Goal: Task Accomplishment & Management: Use online tool/utility

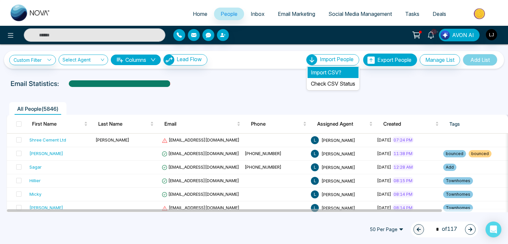
click at [316, 71] on li "Import CSV?" at bounding box center [332, 72] width 51 height 11
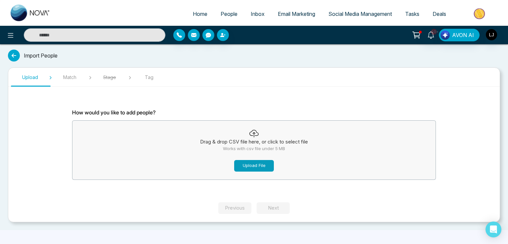
click at [246, 162] on button "Upload File" at bounding box center [254, 166] width 40 height 12
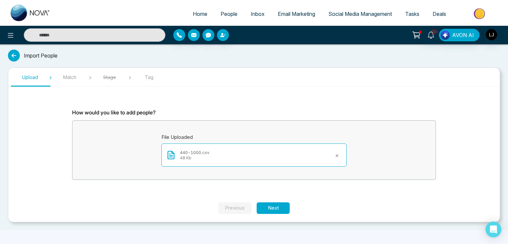
click at [337, 153] on icon at bounding box center [336, 155] width 5 height 5
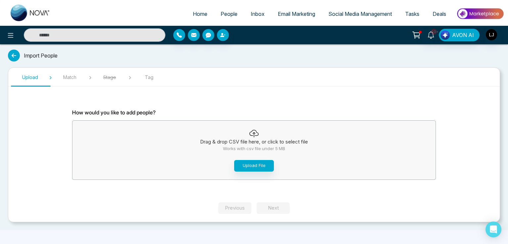
click at [345, 20] on li "Social Media Management" at bounding box center [360, 15] width 77 height 14
click at [345, 14] on span "Social Media Management" at bounding box center [359, 14] width 63 height 7
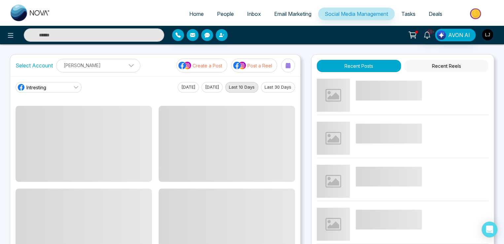
click at [489, 36] on img "button" at bounding box center [487, 34] width 11 height 11
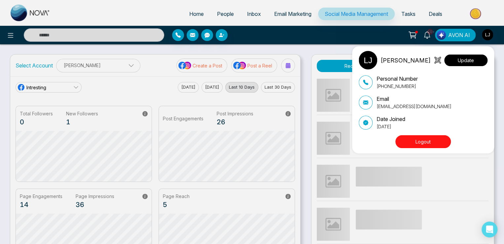
click at [470, 59] on button "Update" at bounding box center [465, 61] width 43 height 12
select select "***"
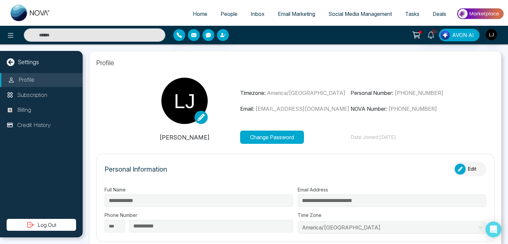
type input "**********"
click at [459, 167] on div "button" at bounding box center [459, 169] width 11 height 11
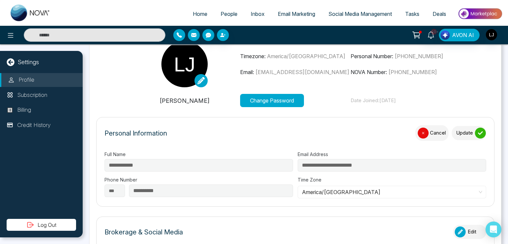
scroll to position [99, 0]
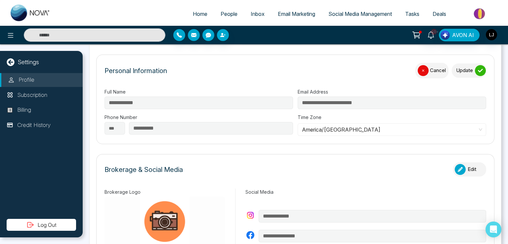
click at [343, 131] on span "America/[GEOGRAPHIC_DATA]" at bounding box center [392, 130] width 180 height 10
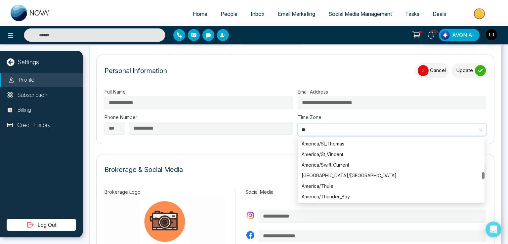
scroll to position [783, 0]
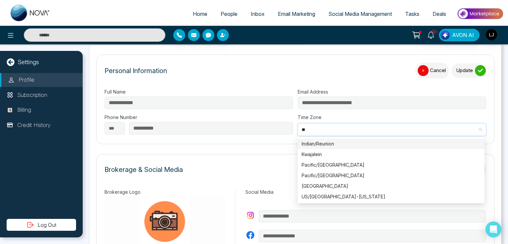
type input "*"
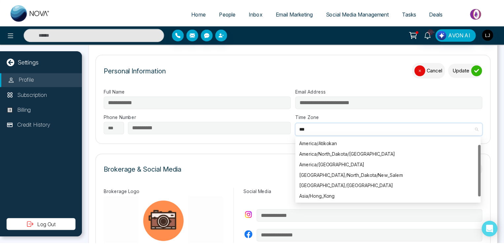
scroll to position [0, 0]
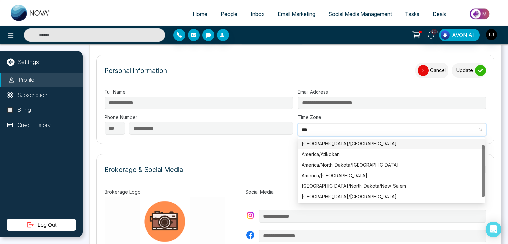
type input "****"
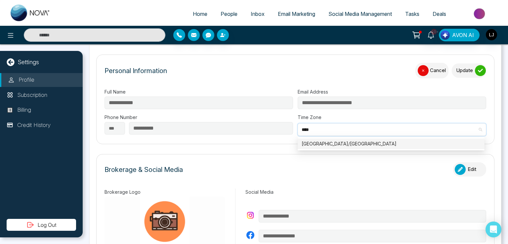
click at [326, 142] on div "[GEOGRAPHIC_DATA]/[GEOGRAPHIC_DATA]" at bounding box center [390, 143] width 179 height 7
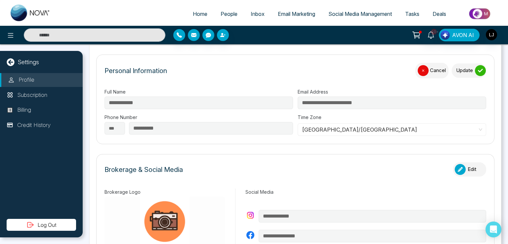
click at [427, 69] on button "Cancel" at bounding box center [431, 71] width 33 height 16
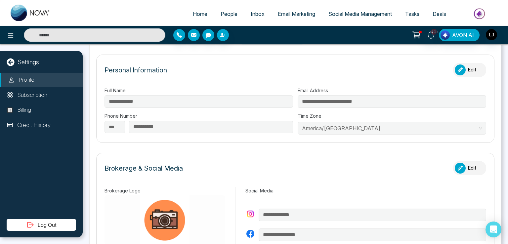
click at [350, 18] on link "Social Media Management" at bounding box center [360, 14] width 77 height 13
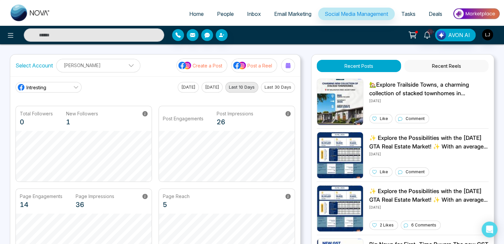
click at [219, 65] on p "Create a Post" at bounding box center [208, 65] width 30 height 7
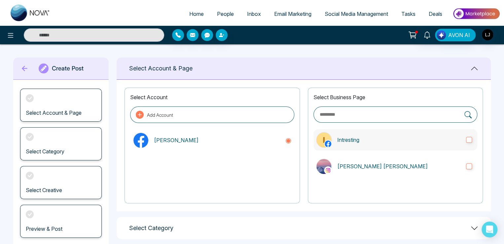
click at [358, 130] on label "Intresting" at bounding box center [396, 139] width 164 height 21
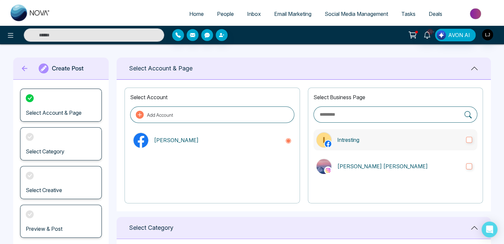
click at [362, 139] on p "Intresting" at bounding box center [399, 140] width 124 height 8
click at [366, 159] on label "[PERSON_NAME] [PERSON_NAME]" at bounding box center [396, 166] width 164 height 21
click at [366, 140] on p "Intresting" at bounding box center [399, 140] width 124 height 8
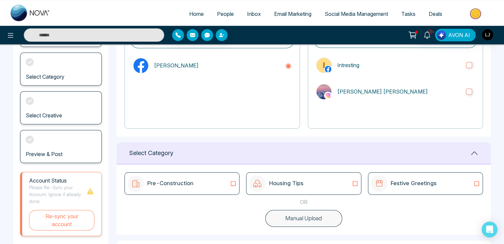
scroll to position [134, 0]
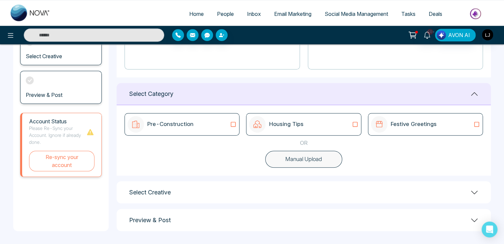
click at [338, 129] on div "Housing Tips" at bounding box center [303, 124] width 109 height 17
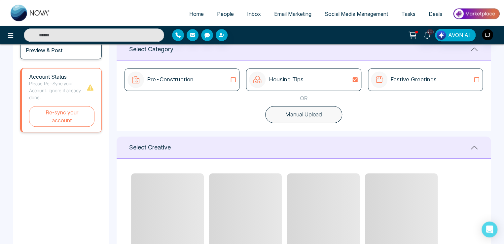
scroll to position [266, 0]
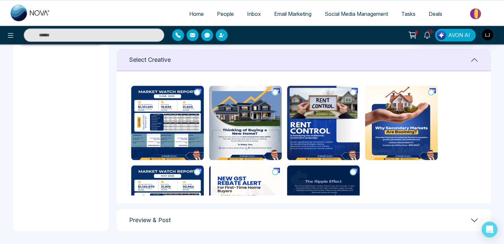
click at [195, 139] on img at bounding box center [167, 123] width 73 height 74
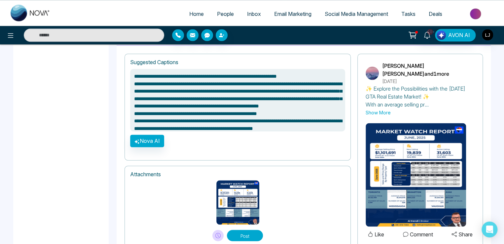
scroll to position [467, 0]
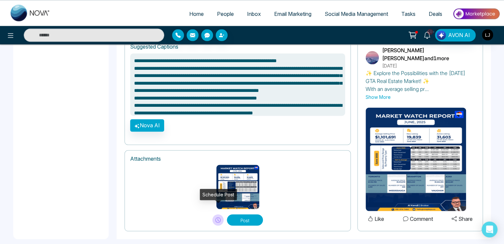
click at [218, 217] on icon at bounding box center [217, 219] width 5 height 5
type textarea "**********"
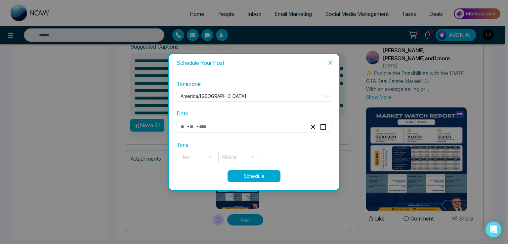
click at [200, 128] on input "number" at bounding box center [206, 126] width 14 height 9
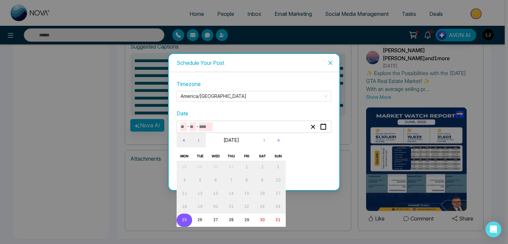
click at [184, 218] on abbr "25" at bounding box center [184, 219] width 5 height 5
type input "*"
type input "**"
type input "****"
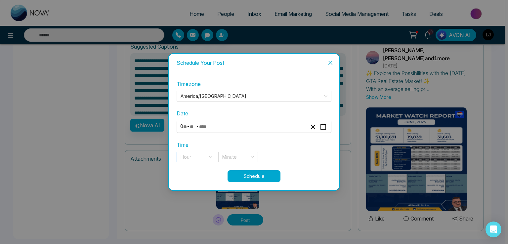
click at [187, 160] on input "search" at bounding box center [193, 157] width 27 height 10
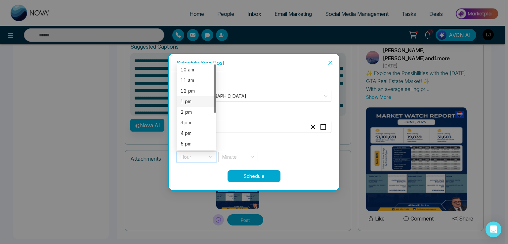
click at [184, 102] on div "1 pm" at bounding box center [196, 101] width 32 height 7
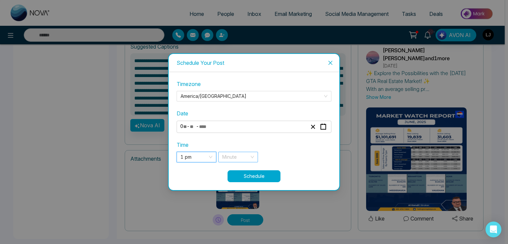
click at [233, 162] on div "Minute" at bounding box center [238, 157] width 40 height 11
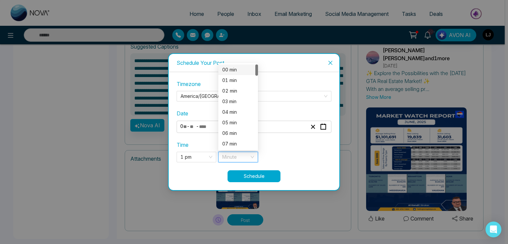
click at [228, 70] on div "00 min" at bounding box center [238, 69] width 32 height 7
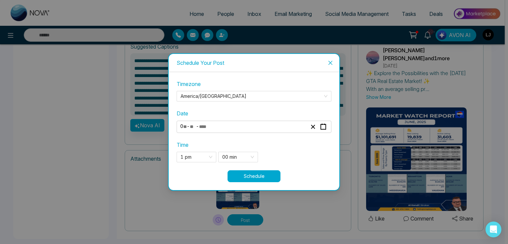
click at [243, 174] on button "Schedule" at bounding box center [253, 176] width 53 height 12
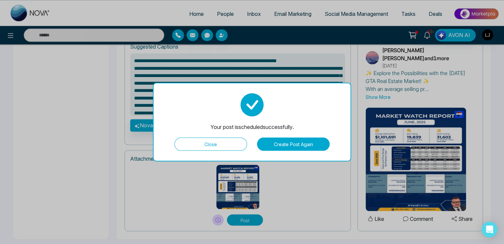
click at [215, 142] on button "Close" at bounding box center [210, 143] width 73 height 13
type textarea "**********"
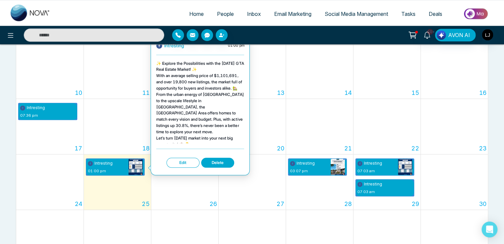
scroll to position [143, 0]
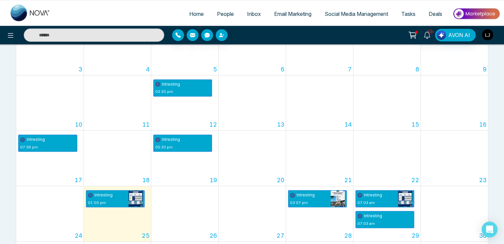
click at [484, 33] on img "button" at bounding box center [487, 34] width 11 height 11
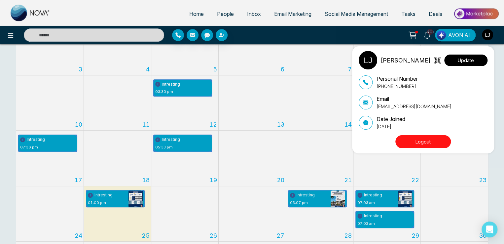
click at [457, 62] on button "Update" at bounding box center [465, 61] width 43 height 12
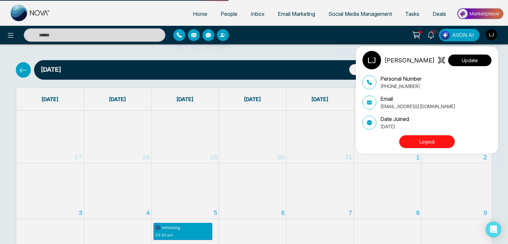
select select "***"
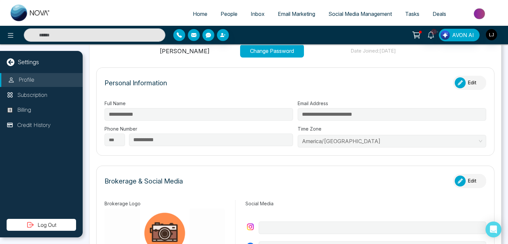
type input "**********"
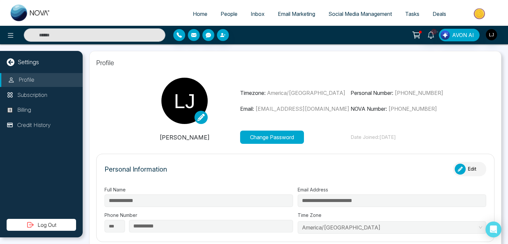
click at [455, 164] on div "button" at bounding box center [459, 169] width 11 height 11
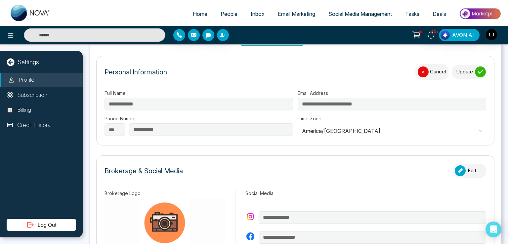
scroll to position [99, 0]
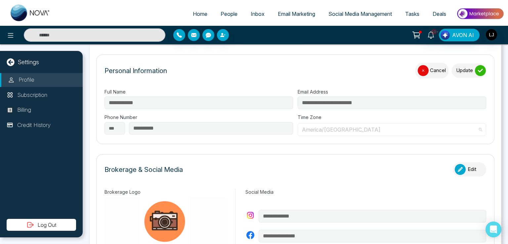
click at [334, 125] on span "America/[GEOGRAPHIC_DATA]" at bounding box center [392, 130] width 180 height 10
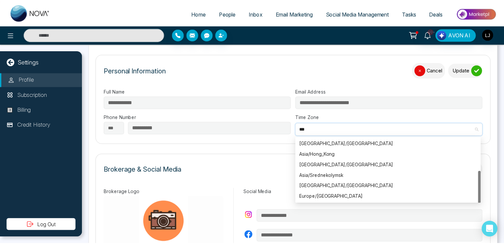
scroll to position [0, 0]
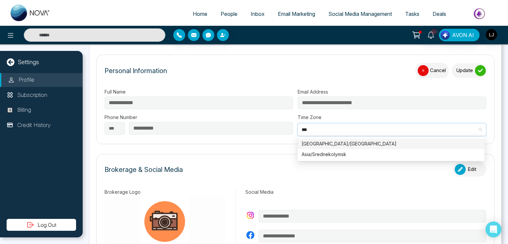
type input "****"
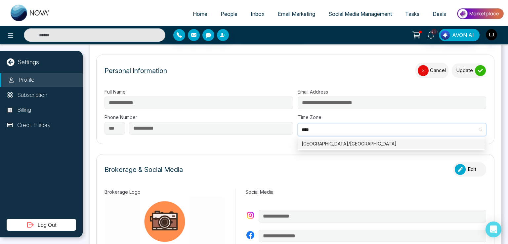
click at [332, 146] on div "[GEOGRAPHIC_DATA]/[GEOGRAPHIC_DATA]" at bounding box center [390, 143] width 179 height 7
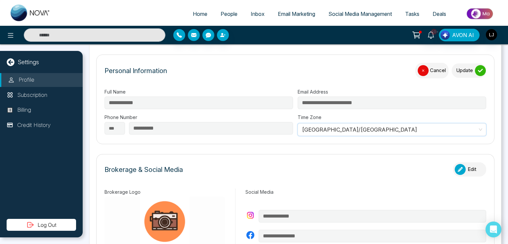
click at [475, 71] on div "submit" at bounding box center [480, 70] width 11 height 11
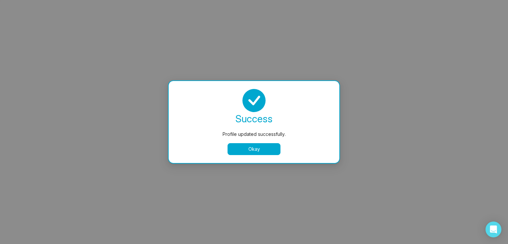
click at [235, 148] on button "Okay" at bounding box center [253, 149] width 53 height 12
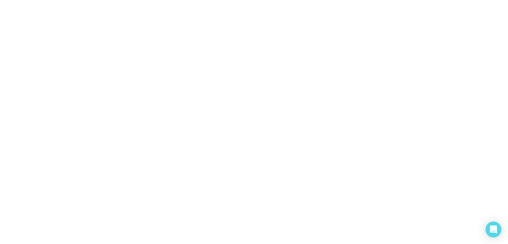
select select "***"
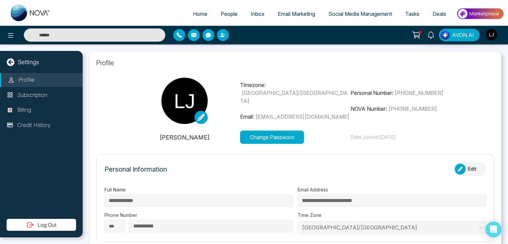
click at [356, 9] on link "Social Media Management" at bounding box center [360, 14] width 77 height 13
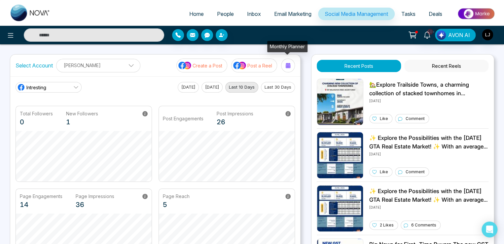
click at [293, 65] on button at bounding box center [288, 65] width 14 height 14
click at [284, 66] on div at bounding box center [288, 65] width 11 height 11
click at [291, 64] on div at bounding box center [288, 65] width 11 height 11
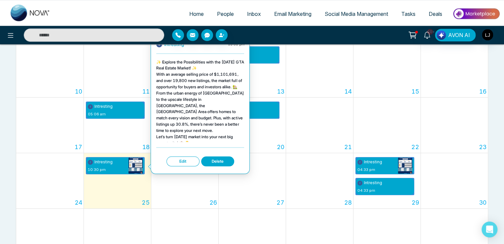
scroll to position [143, 0]
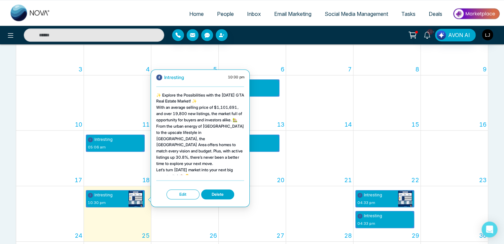
click at [186, 193] on button "Edit" at bounding box center [183, 194] width 33 height 10
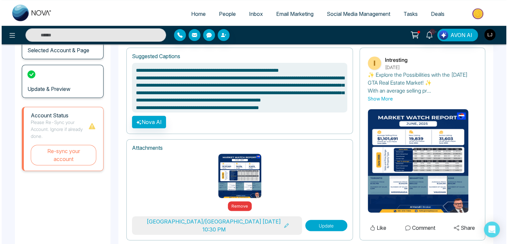
scroll to position [78, 0]
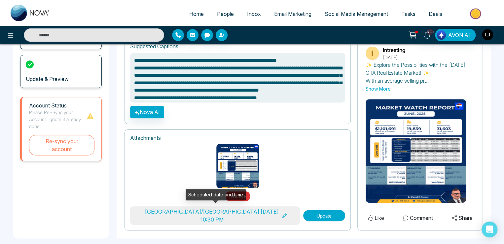
click at [248, 215] on button "[GEOGRAPHIC_DATA]/[GEOGRAPHIC_DATA] [DATE] 10:30 PM" at bounding box center [215, 215] width 170 height 19
type textarea "**********"
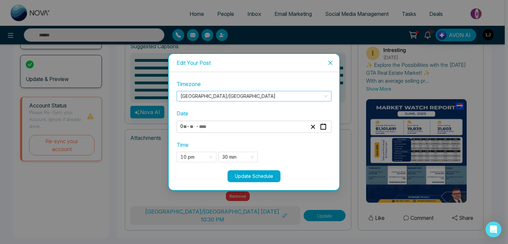
click at [208, 96] on span "[GEOGRAPHIC_DATA]/[GEOGRAPHIC_DATA]" at bounding box center [253, 96] width 147 height 10
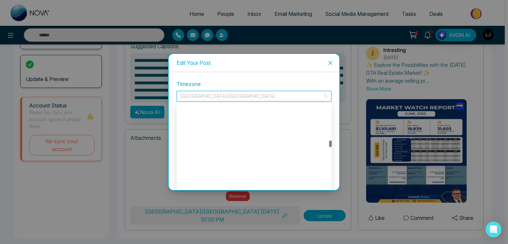
scroll to position [2929, 0]
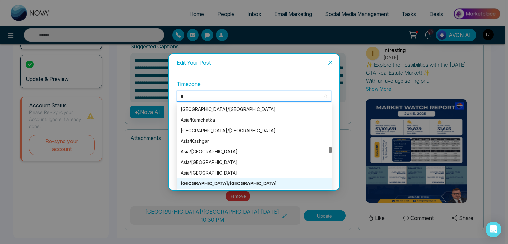
type input "**"
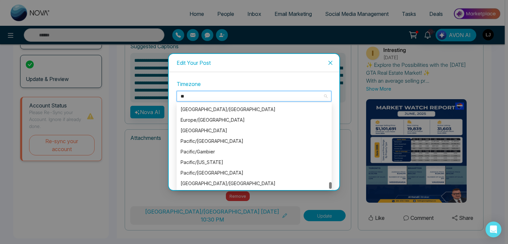
type textarea "**********"
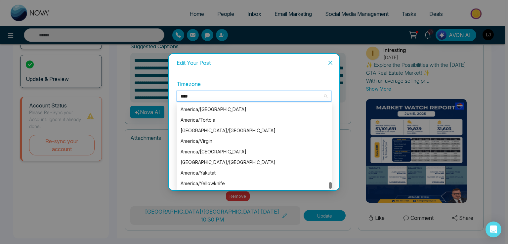
scroll to position [1703, 0]
type input "******"
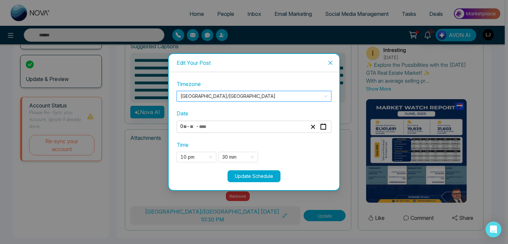
type textarea "**********"
click at [215, 90] on div "Timezone [GEOGRAPHIC_DATA]/[GEOGRAPHIC_DATA] [GEOGRAPHIC_DATA]/[GEOGRAPHIC_DATA…" at bounding box center [253, 90] width 155 height 21
click at [209, 97] on span "[GEOGRAPHIC_DATA]/[GEOGRAPHIC_DATA]" at bounding box center [253, 96] width 147 height 10
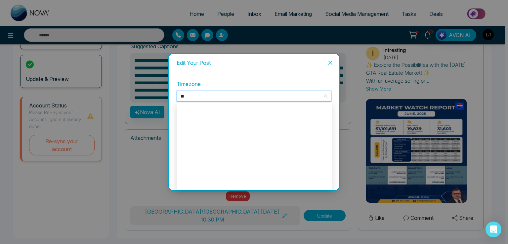
scroll to position [212, 0]
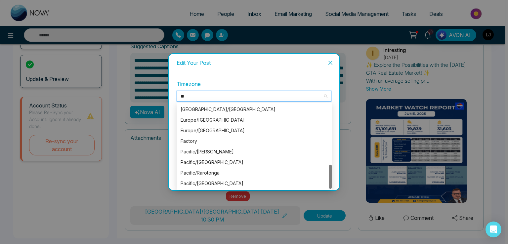
type input "***"
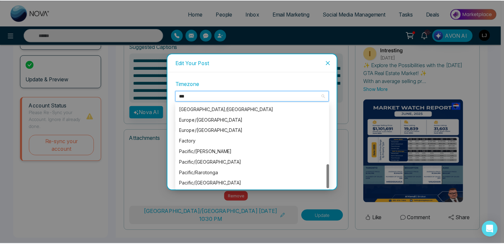
scroll to position [0, 0]
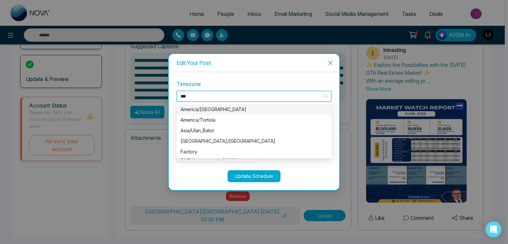
type textarea "**********"
click at [208, 112] on div "America/[GEOGRAPHIC_DATA]" at bounding box center [253, 109] width 147 height 7
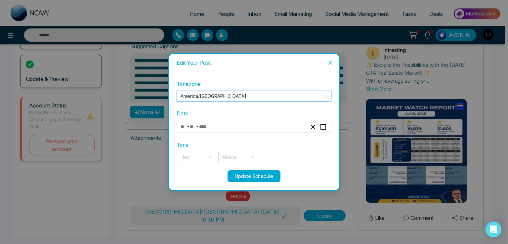
type textarea "**********"
click at [200, 125] on input "number" at bounding box center [206, 126] width 14 height 9
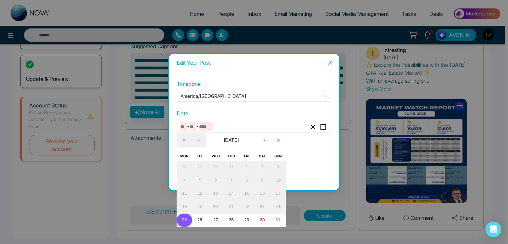
click at [183, 220] on abbr "25" at bounding box center [184, 219] width 5 height 5
type input "*"
type input "**"
type input "****"
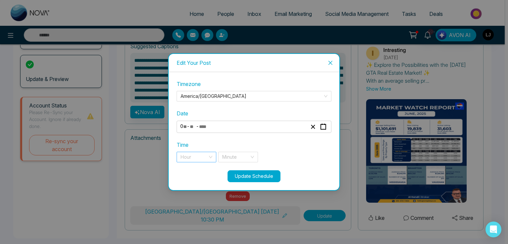
click at [191, 156] on input "search" at bounding box center [193, 157] width 27 height 10
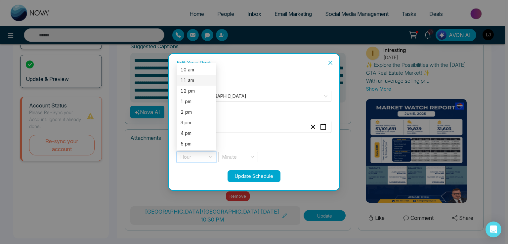
click at [187, 78] on div "11 am" at bounding box center [196, 80] width 32 height 7
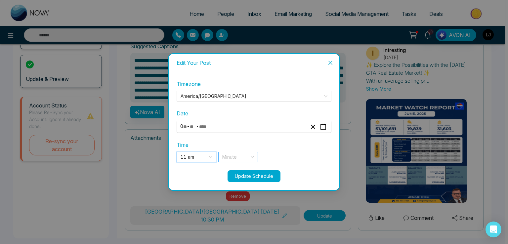
click at [240, 155] on input "search" at bounding box center [235, 157] width 27 height 10
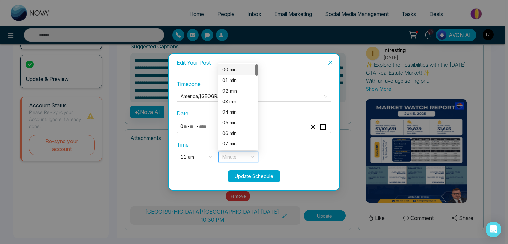
click at [227, 73] on div "00 min" at bounding box center [238, 69] width 40 height 11
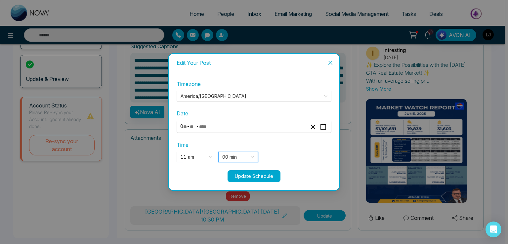
click at [241, 179] on button "Update Schedule" at bounding box center [253, 176] width 53 height 12
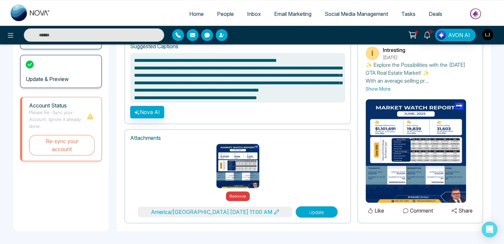
click at [319, 207] on button "Update" at bounding box center [317, 211] width 42 height 11
type textarea "**********"
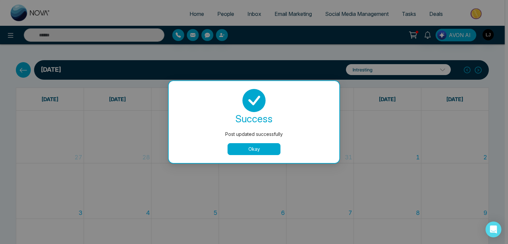
click at [253, 145] on button "Okay" at bounding box center [253, 149] width 53 height 12
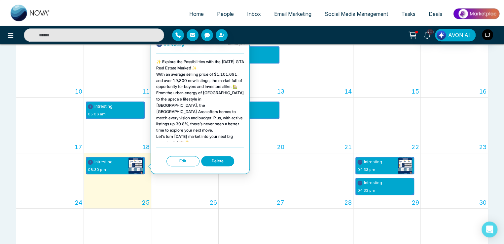
scroll to position [165, 0]
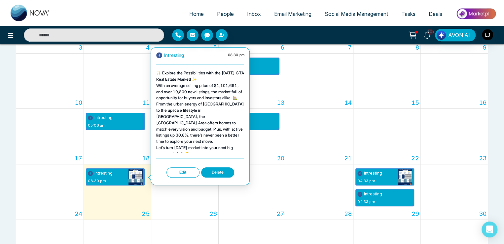
click at [180, 173] on button "Edit" at bounding box center [183, 172] width 33 height 10
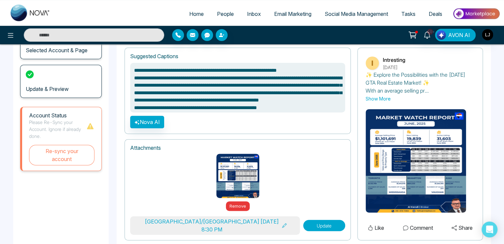
scroll to position [78, 0]
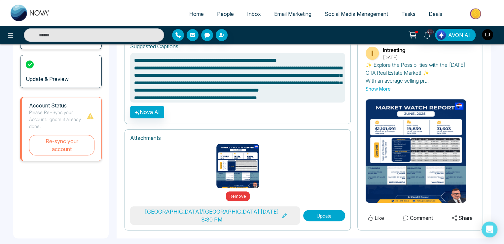
click at [303, 211] on button "Update" at bounding box center [324, 215] width 42 height 11
type textarea "**********"
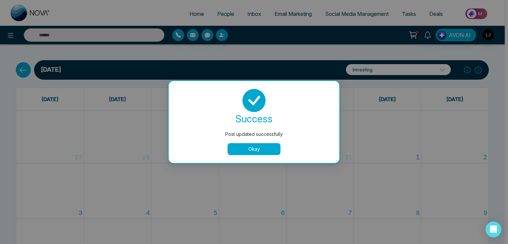
click at [252, 152] on button "Okay" at bounding box center [253, 149] width 53 height 12
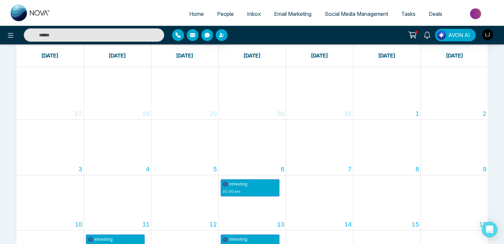
scroll to position [210, 0]
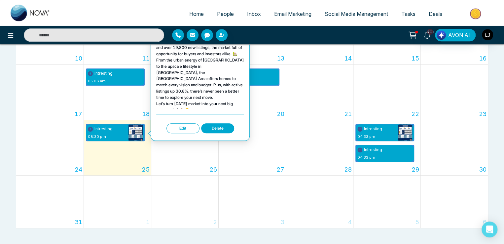
click at [180, 130] on button "Edit" at bounding box center [183, 128] width 33 height 10
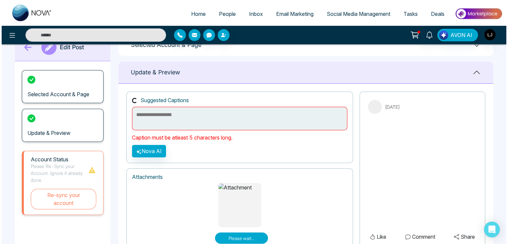
scroll to position [50, 0]
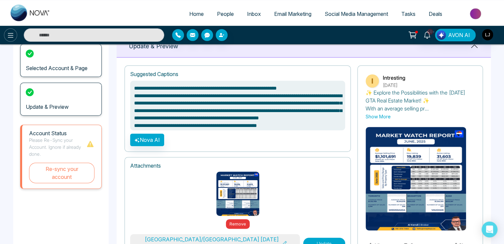
click at [7, 31] on icon at bounding box center [11, 35] width 8 height 8
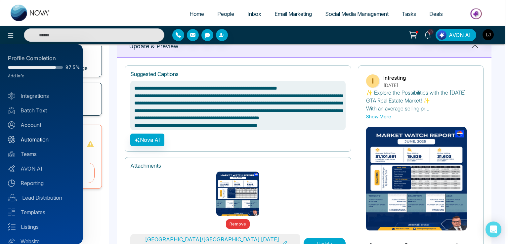
click at [37, 138] on link "Automation" at bounding box center [41, 139] width 67 height 8
type textarea "**********"
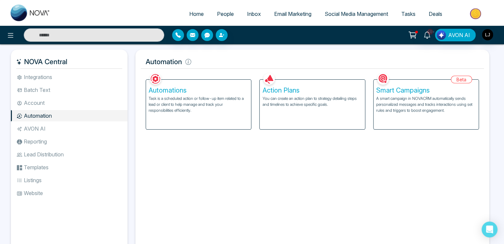
click at [286, 94] on div "Action Plans You can create an action plan to strategy detailing steps and time…" at bounding box center [312, 105] width 105 height 50
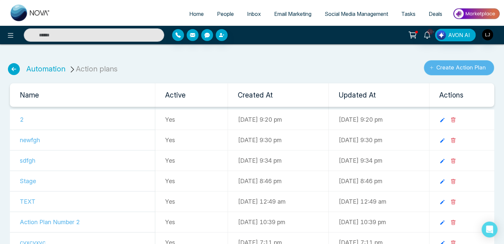
click at [452, 67] on button "Create Action Plan" at bounding box center [459, 67] width 70 height 15
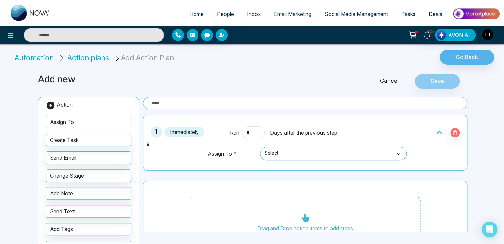
click at [283, 151] on span "Select" at bounding box center [333, 153] width 137 height 11
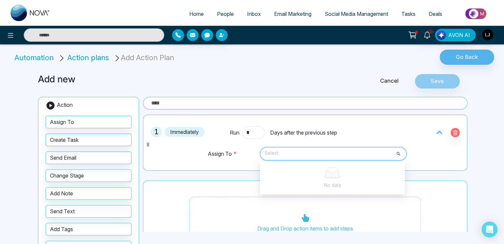
click at [228, 167] on div "1 Immediately Run * Days after the previous step Assign To * Select No data" at bounding box center [305, 143] width 325 height 56
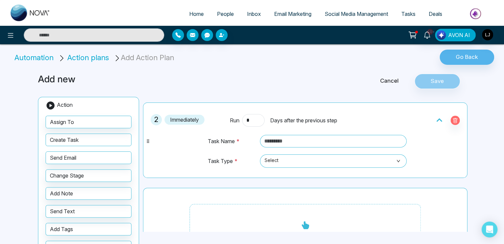
scroll to position [89, 0]
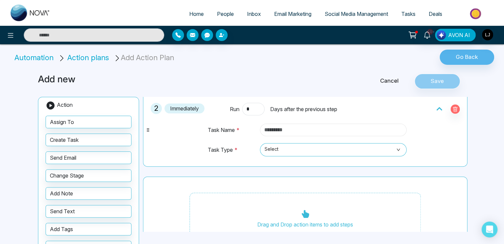
click at [284, 130] on input "text" at bounding box center [333, 130] width 147 height 13
type input "******"
click at [272, 148] on span "Select" at bounding box center [333, 149] width 137 height 11
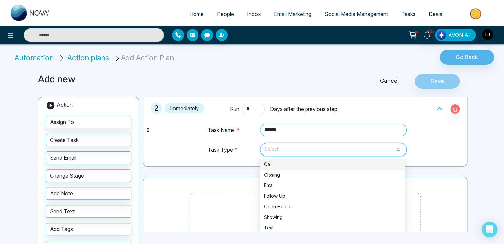
click at [266, 159] on div "Call" at bounding box center [332, 164] width 145 height 11
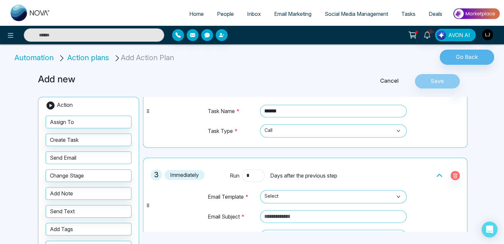
scroll to position [141, 0]
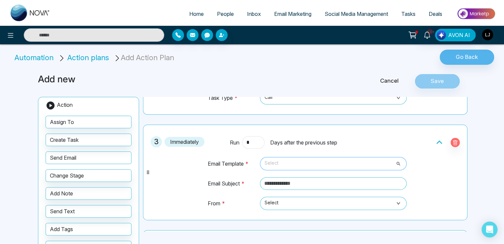
click at [277, 164] on span "Select" at bounding box center [333, 163] width 137 height 11
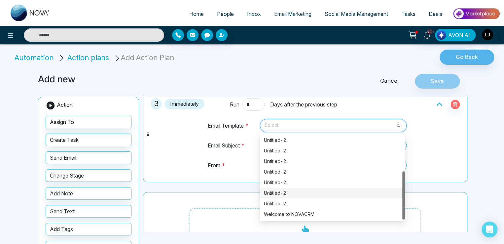
scroll to position [213, 0]
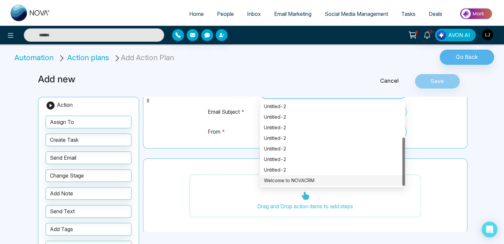
click at [274, 177] on div "Welcome to NOVACRM" at bounding box center [332, 180] width 137 height 7
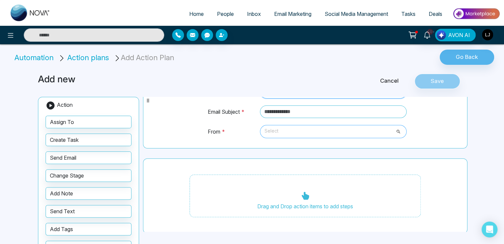
click at [286, 135] on span "Select" at bounding box center [333, 131] width 137 height 11
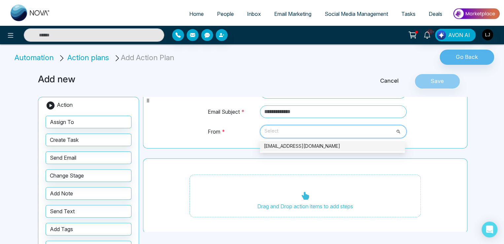
click at [273, 146] on div "[EMAIL_ADDRESS][DOMAIN_NAME]" at bounding box center [332, 145] width 137 height 7
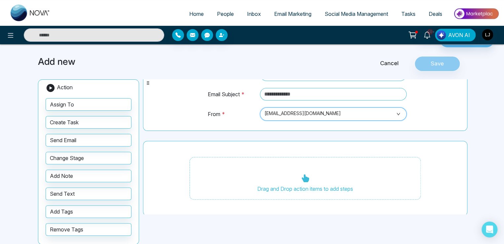
scroll to position [26, 0]
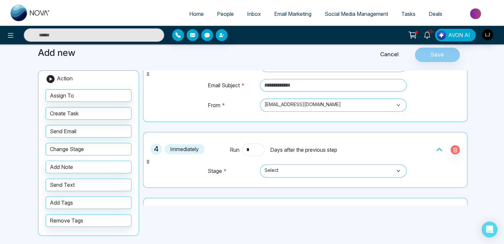
click at [287, 170] on span "Select" at bounding box center [333, 170] width 137 height 11
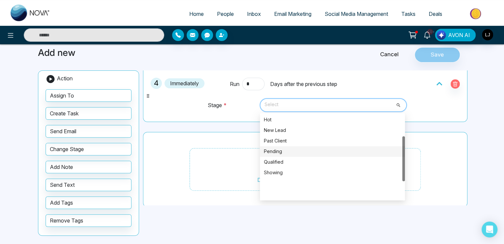
scroll to position [8, 0]
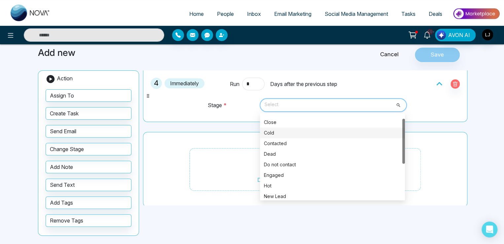
click at [272, 131] on div "Cold" at bounding box center [332, 132] width 137 height 7
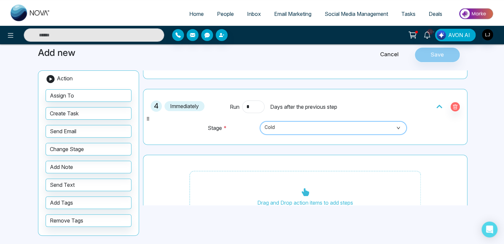
scroll to position [246, 0]
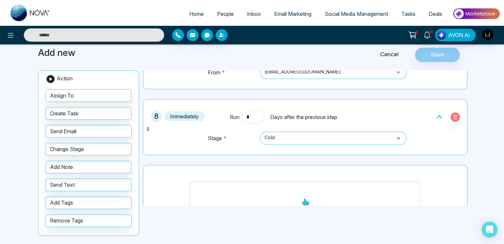
click at [218, 13] on span "People" at bounding box center [225, 14] width 17 height 7
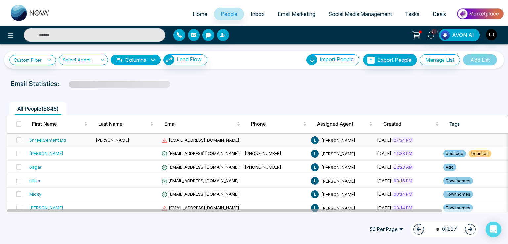
click at [186, 139] on span "[EMAIL_ADDRESS][DOMAIN_NAME]" at bounding box center [201, 139] width 78 height 5
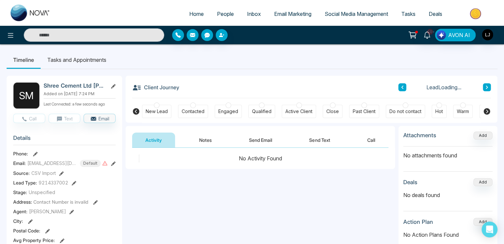
click at [486, 112] on icon at bounding box center [487, 111] width 7 height 7
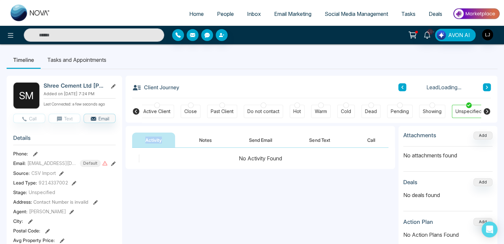
click at [486, 112] on icon at bounding box center [487, 111] width 7 height 7
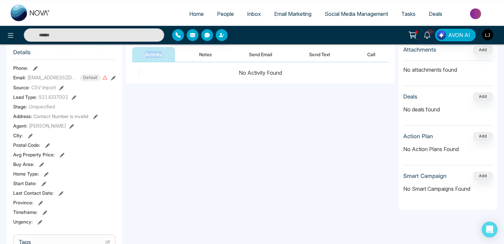
scroll to position [99, 0]
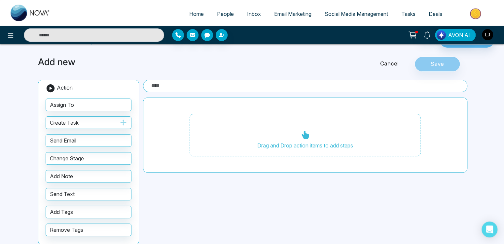
scroll to position [26, 0]
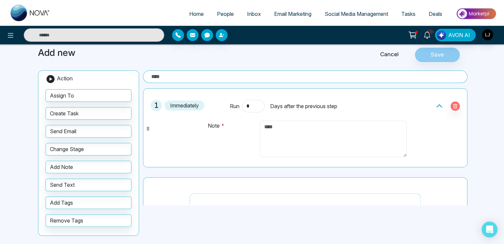
click at [274, 126] on textarea at bounding box center [333, 139] width 147 height 36
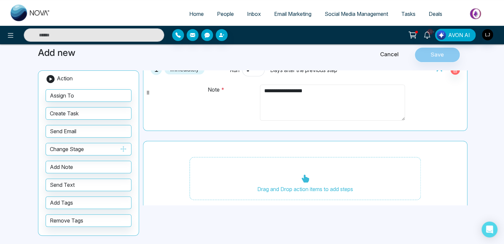
scroll to position [46, 0]
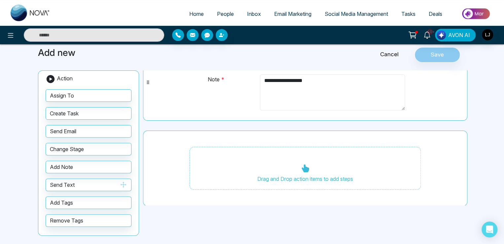
type textarea "**********"
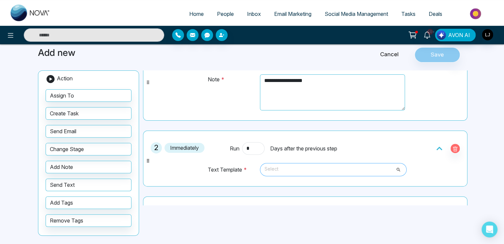
click at [281, 164] on span "Select" at bounding box center [333, 169] width 137 height 11
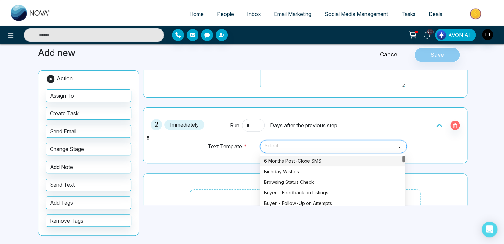
scroll to position [79, 0]
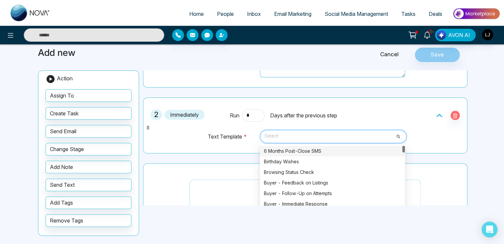
click at [161, 191] on div "Drag and Drop action items to add steps" at bounding box center [305, 200] width 325 height 75
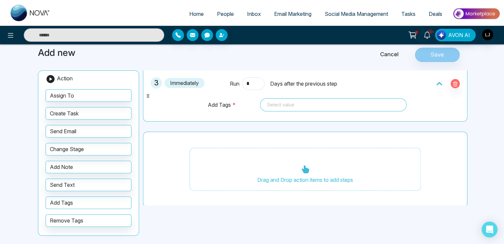
scroll to position [177, 0]
click at [278, 109] on div "Select value" at bounding box center [333, 104] width 147 height 13
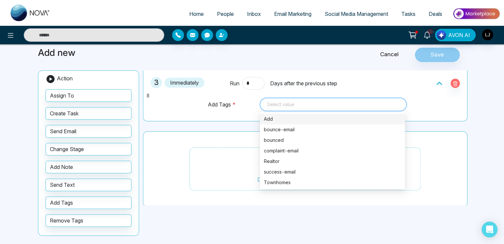
click at [271, 119] on div "Add" at bounding box center [332, 118] width 137 height 7
click at [168, 160] on div "Drag and Drop action items to add steps" at bounding box center [305, 168] width 325 height 75
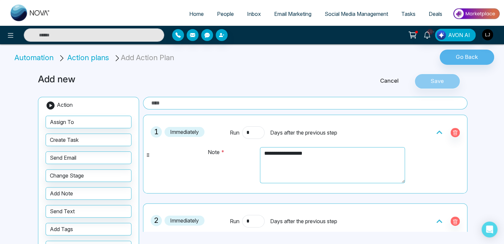
scroll to position [0, 0]
click at [163, 102] on input "text" at bounding box center [305, 103] width 325 height 13
type input "**********"
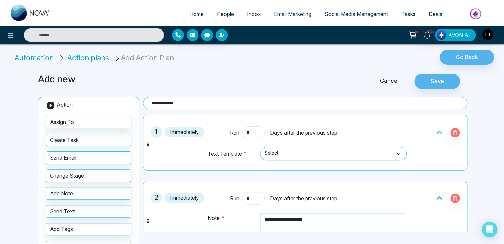
click at [250, 134] on input "*" at bounding box center [253, 132] width 22 height 13
type input "*"
click at [209, 110] on div "**********" at bounding box center [305, 106] width 325 height 18
click at [272, 153] on span "Select" at bounding box center [333, 153] width 137 height 11
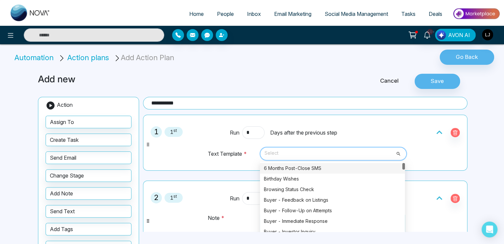
click at [277, 170] on div "6 Months Post-Close SMS" at bounding box center [332, 168] width 137 height 7
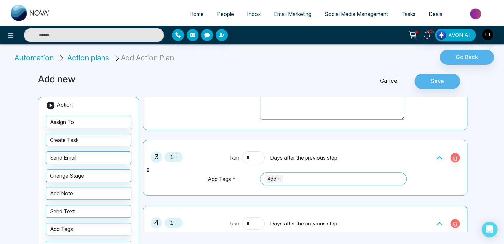
scroll to position [165, 0]
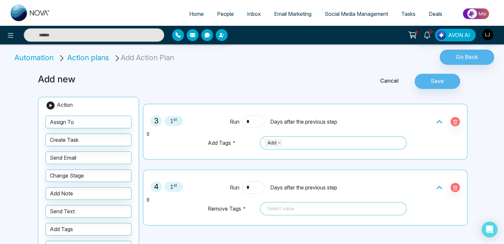
click at [254, 122] on input "*" at bounding box center [253, 121] width 22 height 13
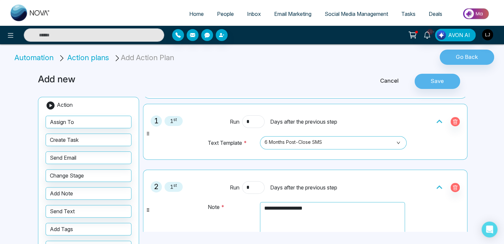
scroll to position [0, 0]
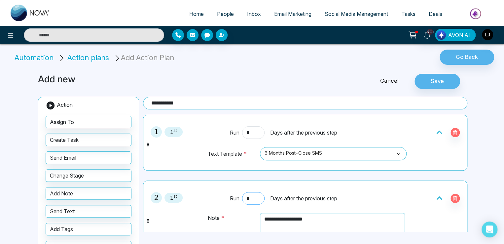
type input "*"
click at [251, 196] on input "*" at bounding box center [253, 198] width 22 height 13
type input "*"
click at [433, 82] on button "Save" at bounding box center [438, 81] width 46 height 15
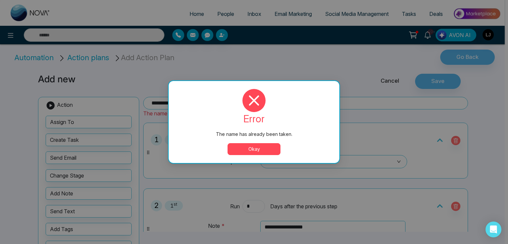
click at [249, 151] on button "Okay" at bounding box center [253, 149] width 53 height 12
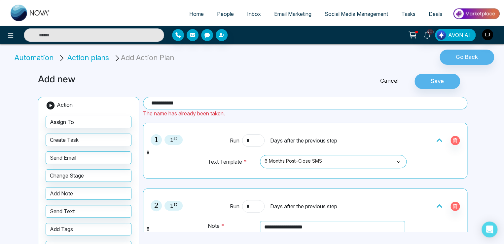
click at [192, 102] on input "**********" at bounding box center [305, 103] width 325 height 13
type input "**********"
click at [428, 86] on button "Save" at bounding box center [438, 81] width 46 height 15
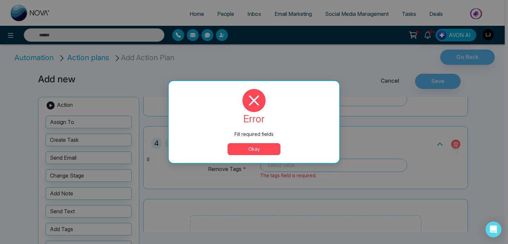
click at [244, 150] on button "Okay" at bounding box center [253, 149] width 53 height 12
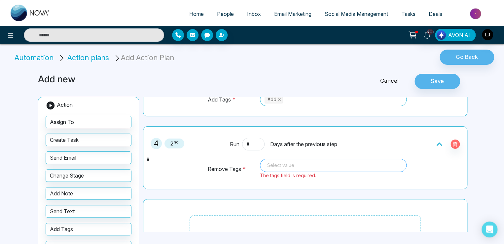
click at [280, 161] on div "Select value 92967 92669 Add bounce-email bounced complaint-email Realtor succe…" at bounding box center [333, 165] width 147 height 13
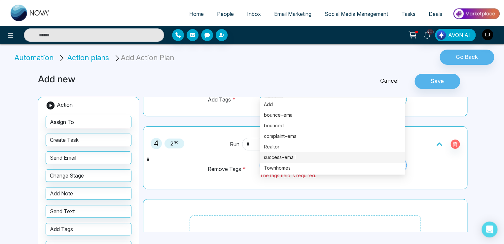
click at [279, 156] on div "success-email" at bounding box center [332, 157] width 137 height 7
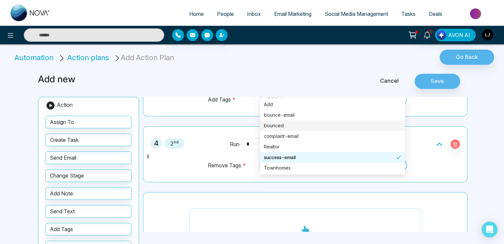
click at [203, 126] on div "4 2 nd Run * Days after the previous step Remove Tags * success-email 92669 929…" at bounding box center [305, 154] width 325 height 56
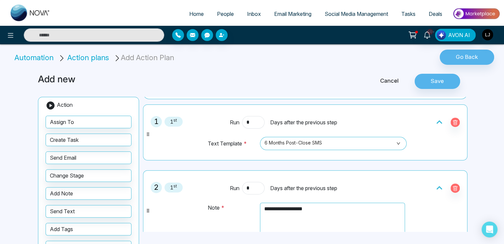
scroll to position [0, 0]
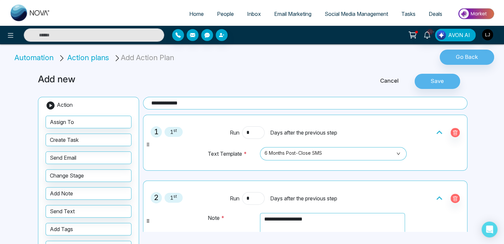
type input "*"
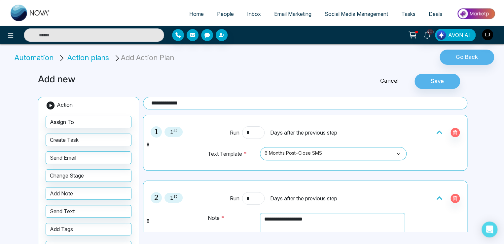
type input "*"
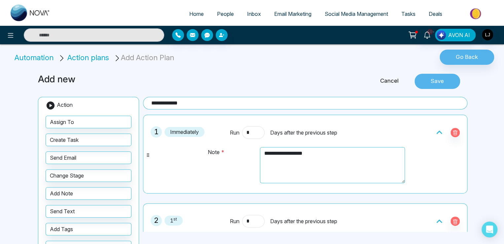
click at [429, 85] on button "Save" at bounding box center [438, 81] width 46 height 15
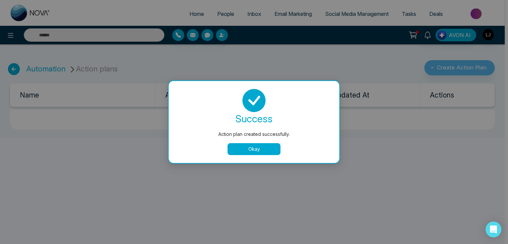
click at [257, 151] on button "Okay" at bounding box center [253, 149] width 53 height 12
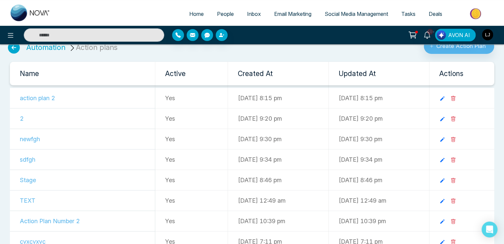
scroll to position [33, 0]
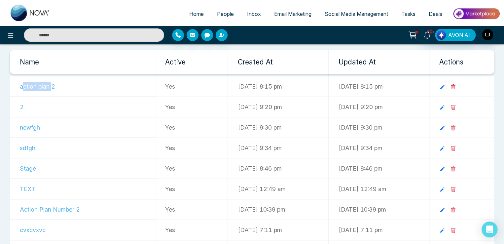
drag, startPoint x: 22, startPoint y: 87, endPoint x: 53, endPoint y: 87, distance: 30.4
click at [53, 87] on td "action plan 2" at bounding box center [82, 86] width 145 height 20
click at [445, 87] on icon at bounding box center [443, 87] width 6 height 6
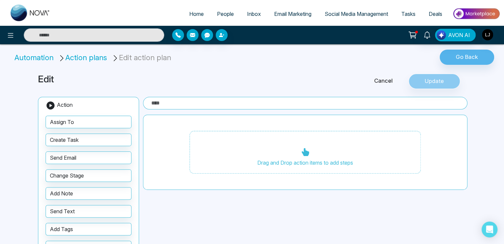
type input "**********"
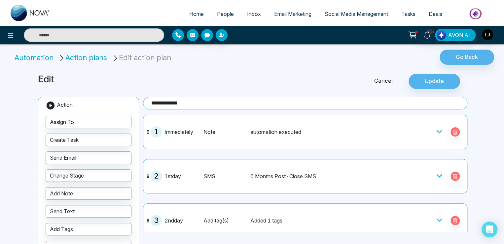
click at [93, 57] on li "Action plans" at bounding box center [83, 57] width 51 height 11
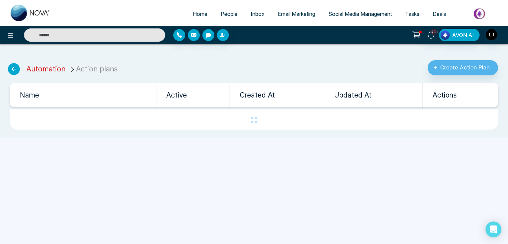
click at [44, 68] on link "Automation" at bounding box center [45, 68] width 39 height 9
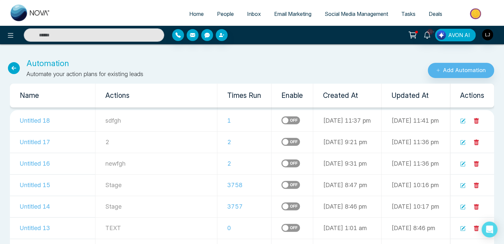
click at [282, 121] on label at bounding box center [291, 120] width 19 height 8
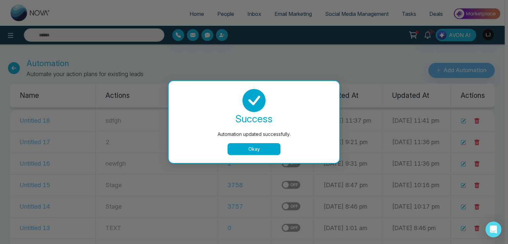
click at [249, 150] on button "Okay" at bounding box center [253, 149] width 53 height 12
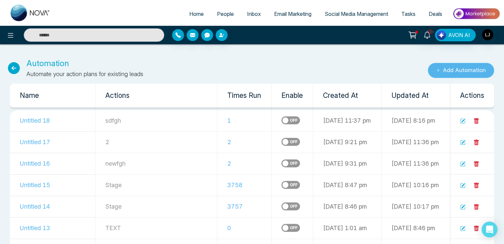
click at [453, 68] on button "Add Automation" at bounding box center [461, 70] width 66 height 15
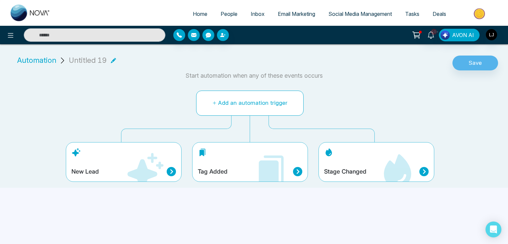
click at [241, 99] on button "Add an automation trigger" at bounding box center [249, 103] width 107 height 25
click at [244, 101] on button "Add an automation trigger" at bounding box center [249, 103] width 107 height 25
click at [243, 109] on button "Add an automation trigger" at bounding box center [249, 103] width 107 height 25
click at [170, 170] on icon at bounding box center [171, 171] width 9 height 9
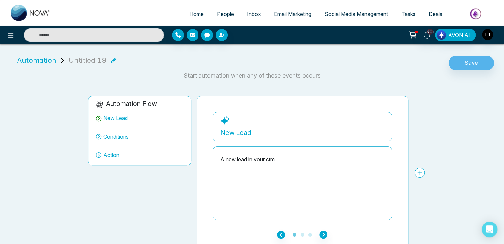
click at [419, 171] on icon at bounding box center [420, 173] width 10 height 10
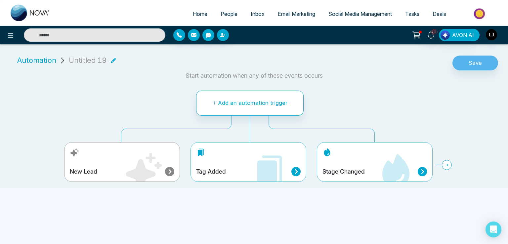
click at [240, 168] on div "Tag Added" at bounding box center [248, 171] width 104 height 9
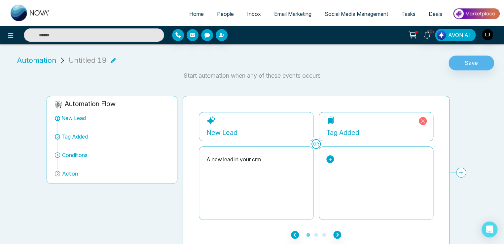
click at [330, 160] on icon at bounding box center [330, 159] width 5 height 5
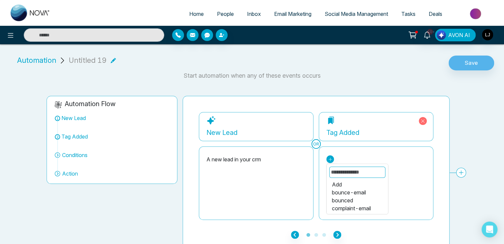
click at [337, 183] on div "Add" at bounding box center [357, 184] width 51 height 8
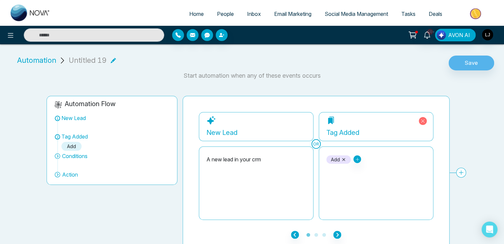
click at [461, 170] on icon at bounding box center [461, 173] width 10 height 10
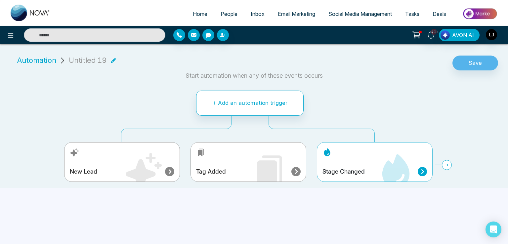
click at [365, 161] on div "Stage Changed" at bounding box center [375, 162] width 116 height 40
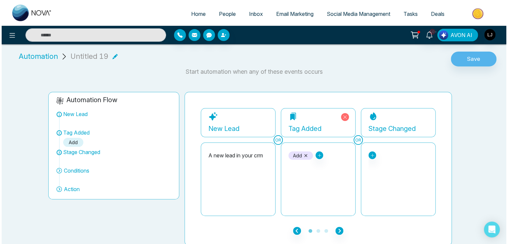
scroll to position [5, 0]
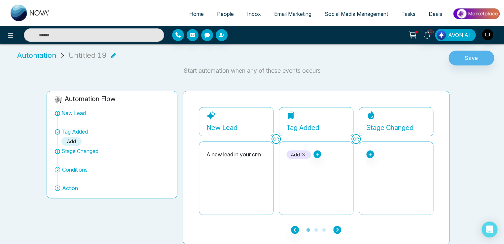
click at [338, 229] on icon "button" at bounding box center [337, 230] width 8 height 8
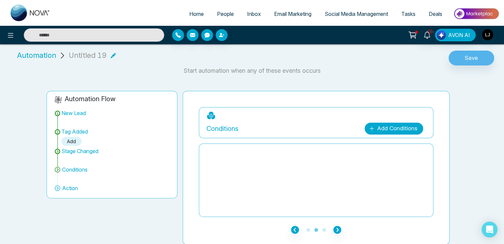
click at [383, 130] on link "Add Conditions" at bounding box center [394, 129] width 58 height 12
click at [381, 144] on select "**********" at bounding box center [393, 148] width 44 height 13
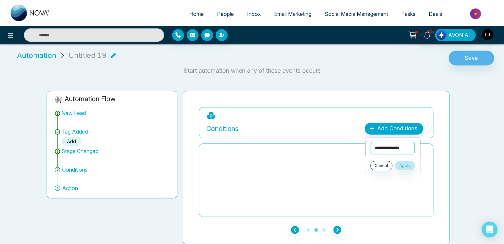
select select "**********"
click at [371, 142] on select "**********" at bounding box center [393, 148] width 44 height 13
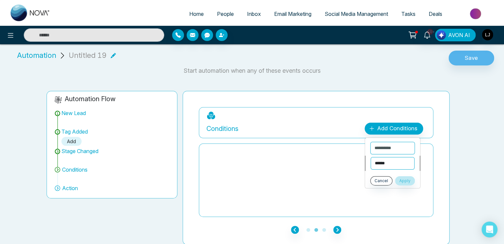
click at [382, 158] on select "**********" at bounding box center [393, 163] width 44 height 13
select select "**********"
click at [371, 157] on select "**********" at bounding box center [393, 163] width 44 height 13
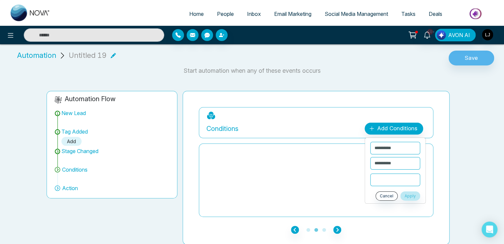
click at [381, 177] on input "text" at bounding box center [395, 179] width 50 height 13
type input "***"
click at [413, 194] on button "Apply" at bounding box center [411, 195] width 20 height 9
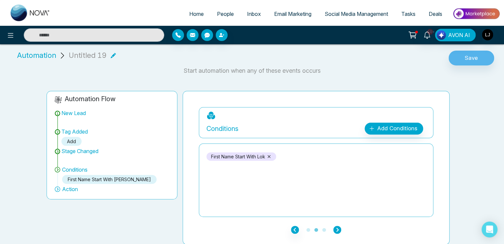
click at [337, 230] on icon "button" at bounding box center [337, 230] width 8 height 8
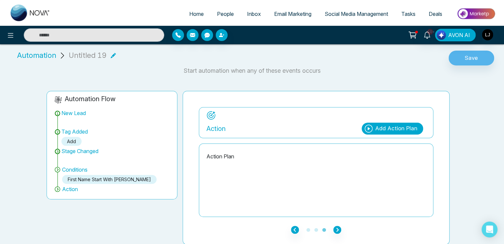
click at [385, 129] on div "Add Action Plan" at bounding box center [396, 128] width 42 height 9
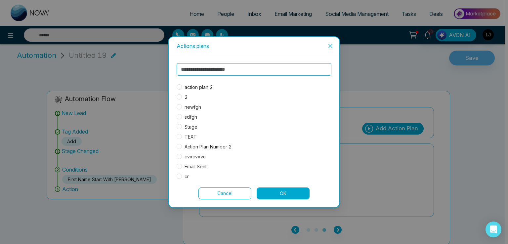
click at [202, 85] on span "action plan 2" at bounding box center [199, 87] width 34 height 7
click at [288, 192] on button "OK" at bounding box center [282, 193] width 53 height 12
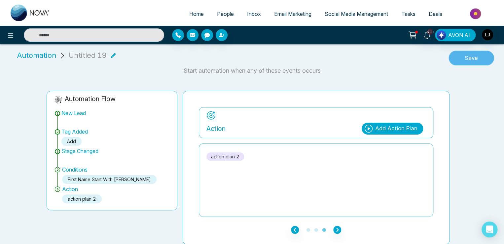
click at [464, 61] on button "Save" at bounding box center [472, 58] width 46 height 15
click at [292, 229] on icon "button" at bounding box center [295, 230] width 8 height 8
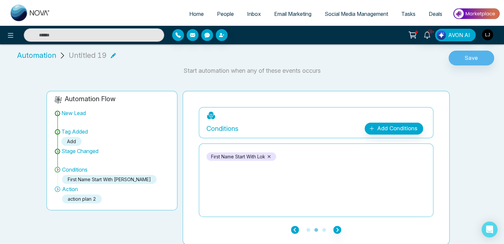
click at [292, 229] on icon "button" at bounding box center [295, 230] width 8 height 8
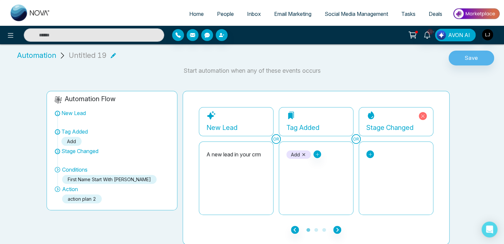
click at [370, 153] on icon at bounding box center [370, 154] width 5 height 5
click at [318, 176] on div "New Lead" at bounding box center [343, 179] width 51 height 8
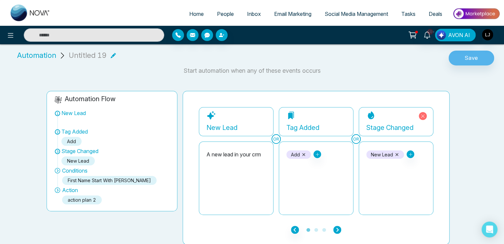
click at [335, 232] on icon "button" at bounding box center [337, 230] width 8 height 8
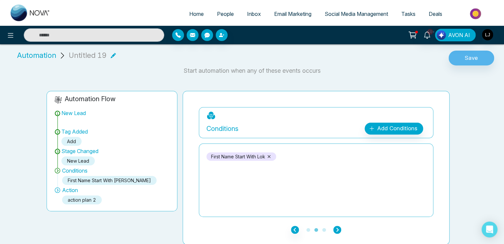
click at [336, 230] on icon "button" at bounding box center [337, 230] width 8 height 8
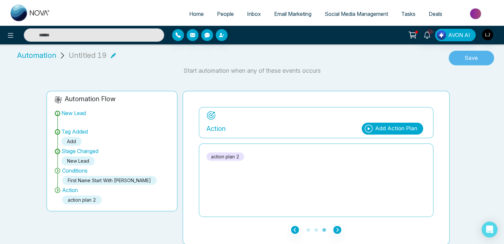
click at [471, 53] on button "Save" at bounding box center [472, 58] width 46 height 15
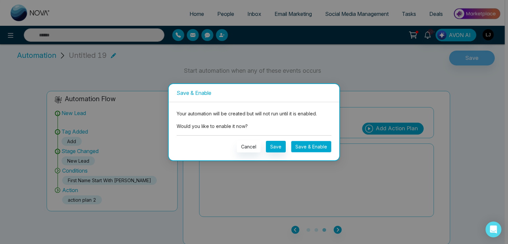
click at [310, 147] on button "Save & Enable" at bounding box center [311, 147] width 40 height 12
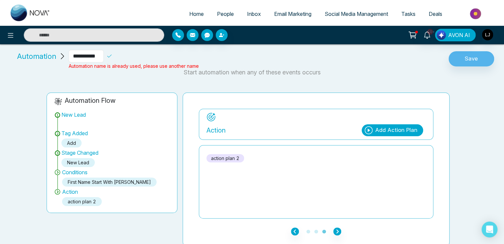
click at [99, 57] on input "**********" at bounding box center [86, 56] width 35 height 13
type input "*"
type input "**********"
click at [112, 55] on icon at bounding box center [109, 56] width 6 height 6
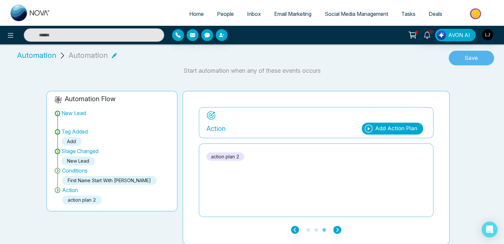
click at [463, 58] on button "Save" at bounding box center [472, 58] width 46 height 15
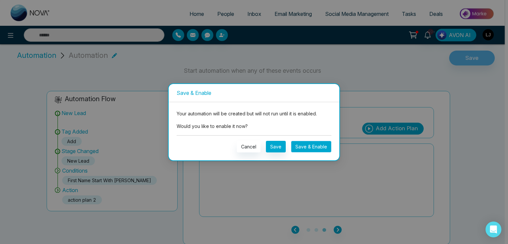
click at [308, 144] on button "Save & Enable" at bounding box center [311, 147] width 40 height 12
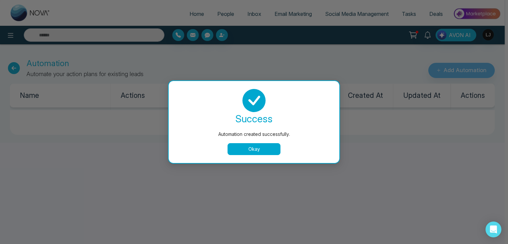
click at [249, 149] on button "Okay" at bounding box center [253, 149] width 53 height 12
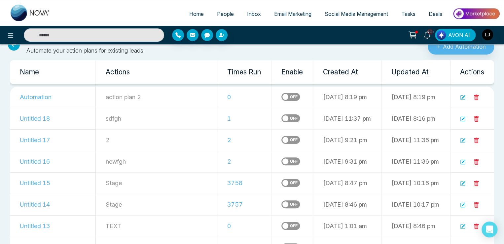
scroll to position [66, 0]
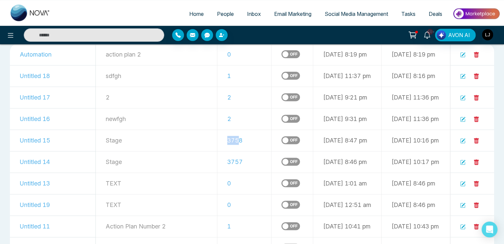
drag, startPoint x: 189, startPoint y: 138, endPoint x: 203, endPoint y: 138, distance: 13.9
click at [217, 138] on td "3758" at bounding box center [244, 140] width 54 height 21
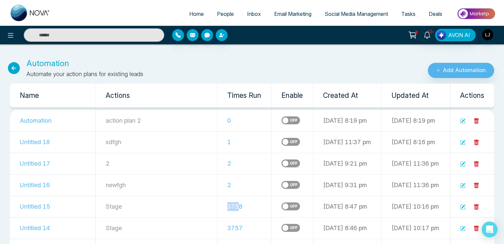
scroll to position [33, 0]
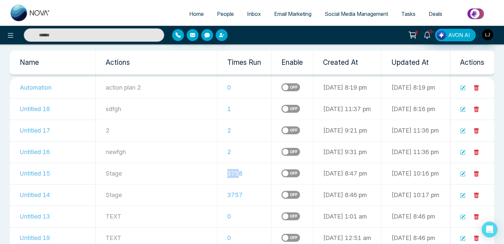
click at [217, 173] on td "3758" at bounding box center [244, 173] width 54 height 21
drag, startPoint x: 191, startPoint y: 174, endPoint x: 206, endPoint y: 174, distance: 15.2
click at [217, 174] on td "3758" at bounding box center [244, 173] width 54 height 21
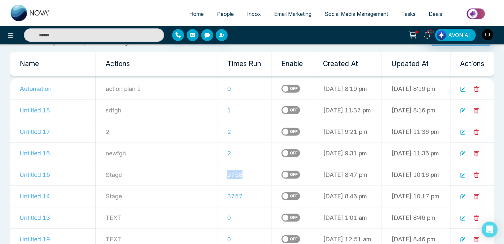
scroll to position [0, 0]
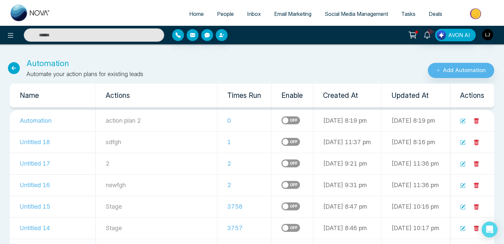
click at [282, 122] on label at bounding box center [291, 120] width 19 height 8
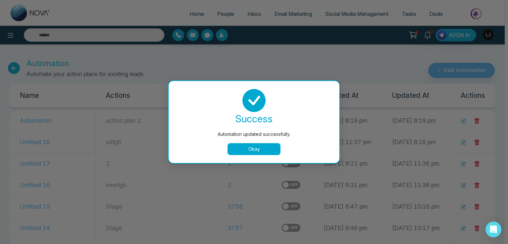
click at [264, 146] on button "Okay" at bounding box center [253, 149] width 53 height 12
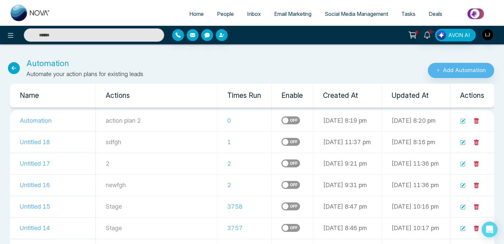
click at [16, 70] on icon at bounding box center [14, 68] width 12 height 12
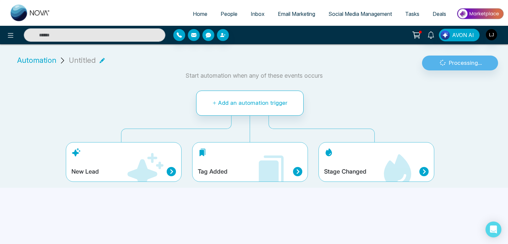
click at [35, 58] on span "Automation" at bounding box center [36, 60] width 39 height 11
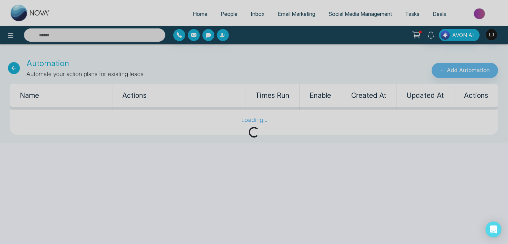
click at [9, 37] on div "Loading..." at bounding box center [254, 122] width 508 height 244
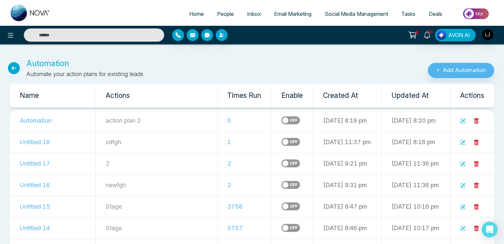
click at [12, 36] on icon at bounding box center [11, 35] width 8 height 8
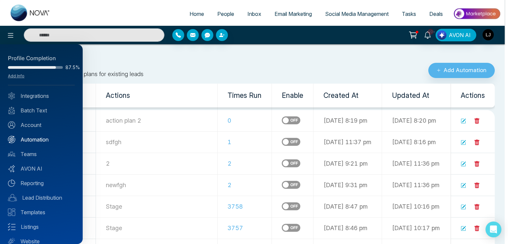
click at [36, 137] on link "Automation" at bounding box center [41, 139] width 67 height 8
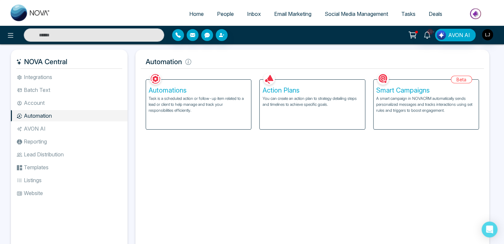
click at [418, 92] on h5 "Smart Campaigns" at bounding box center [426, 90] width 100 height 8
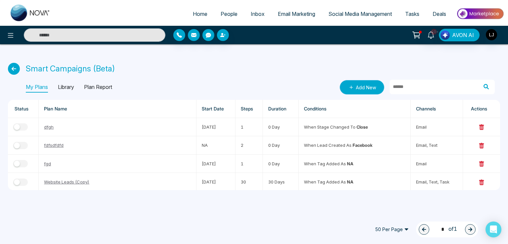
click at [361, 85] on link "Add New" at bounding box center [361, 87] width 45 height 15
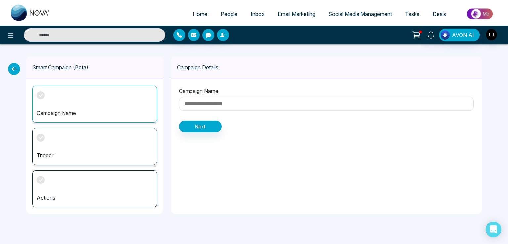
click at [197, 100] on input at bounding box center [326, 104] width 294 height 14
type input "**********"
click at [193, 123] on button "Next" at bounding box center [200, 127] width 43 height 12
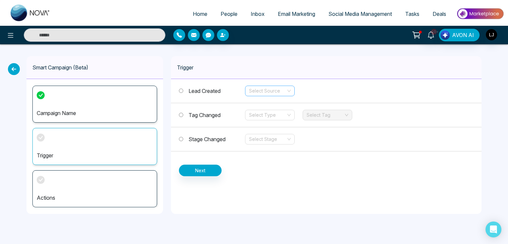
click at [266, 90] on input "search" at bounding box center [267, 91] width 37 height 10
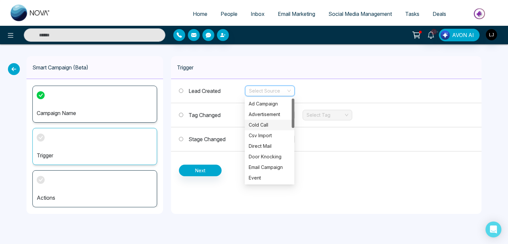
click at [263, 124] on div "Cold Call" at bounding box center [270, 124] width 42 height 7
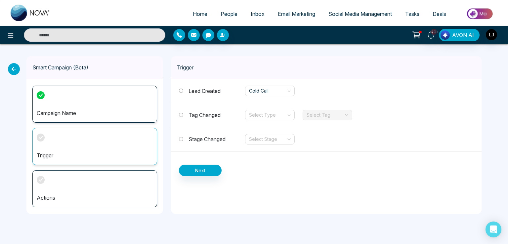
click at [207, 115] on span "Tag Changed" at bounding box center [204, 115] width 32 height 7
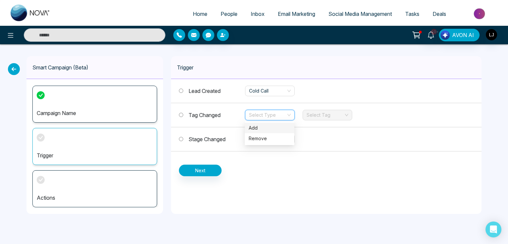
click at [261, 114] on input "search" at bounding box center [267, 115] width 37 height 10
click at [260, 128] on div "Add" at bounding box center [270, 127] width 42 height 7
click at [327, 114] on input "search" at bounding box center [324, 115] width 37 height 10
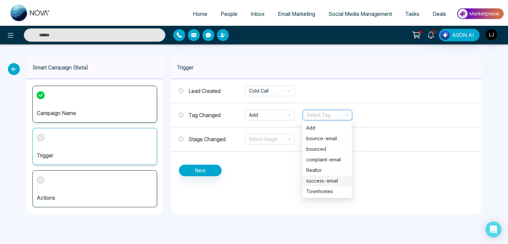
click at [312, 178] on div "success-email" at bounding box center [327, 180] width 42 height 7
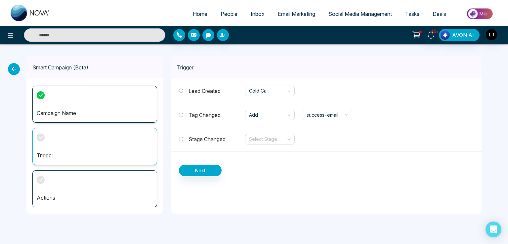
click at [200, 140] on span "Stage Changed" at bounding box center [206, 139] width 37 height 7
click at [254, 137] on input "search" at bounding box center [267, 139] width 37 height 10
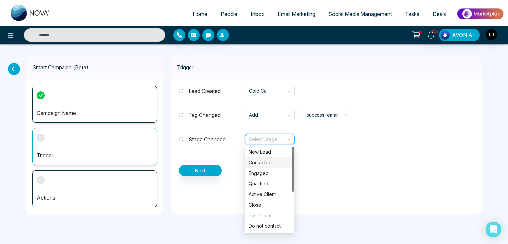
click at [259, 163] on div "Contacted" at bounding box center [270, 162] width 42 height 7
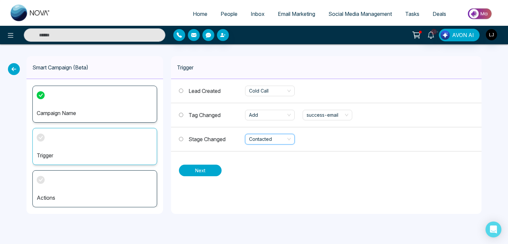
click at [204, 170] on button "Next" at bounding box center [200, 171] width 43 height 12
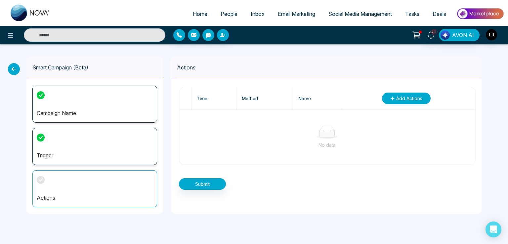
click at [400, 96] on span "Add Actions" at bounding box center [409, 98] width 26 height 7
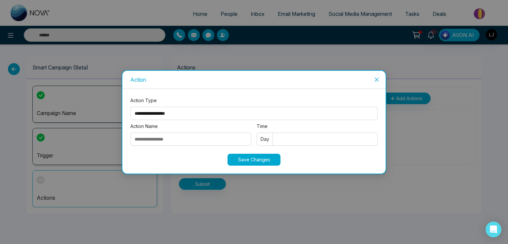
click at [147, 110] on select "**********" at bounding box center [253, 113] width 247 height 13
select select "****"
click at [130, 107] on select "**********" at bounding box center [253, 113] width 247 height 13
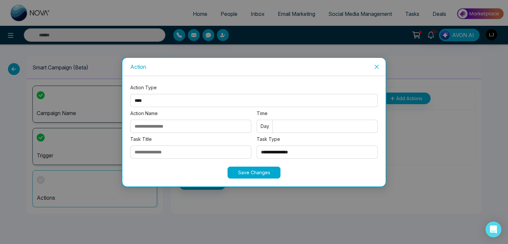
click at [155, 128] on input "Action Name" at bounding box center [190, 126] width 121 height 13
type input "**********"
click at [276, 126] on input "Time" at bounding box center [316, 126] width 121 height 13
type input "*"
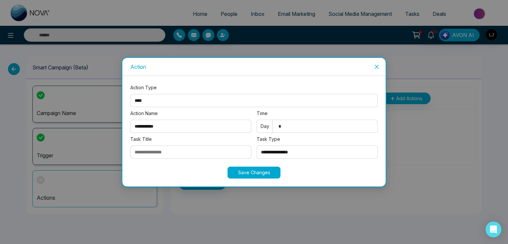
type input "*"
click at [149, 149] on input "Task Title" at bounding box center [190, 151] width 121 height 13
type input "**********"
click at [271, 149] on select "**********" at bounding box center [316, 151] width 121 height 13
select select "*********"
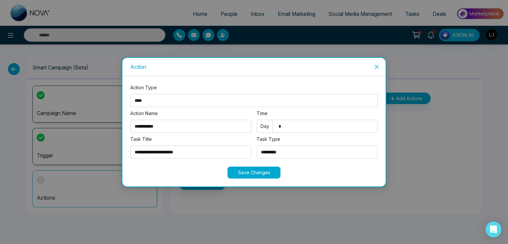
click at [256, 145] on select "**********" at bounding box center [316, 151] width 121 height 13
click at [247, 172] on button "Save Changes" at bounding box center [253, 173] width 53 height 12
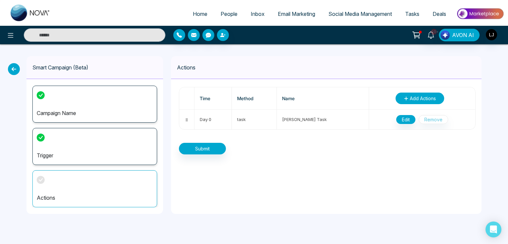
click at [416, 97] on span "Add Actions" at bounding box center [422, 98] width 26 height 7
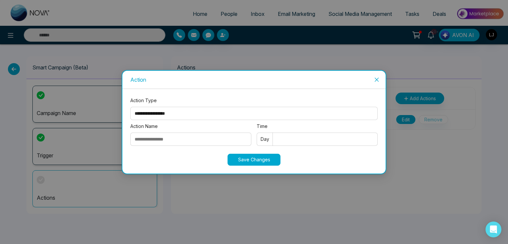
click at [158, 111] on select "**********" at bounding box center [253, 113] width 247 height 13
drag, startPoint x: 149, startPoint y: 162, endPoint x: 214, endPoint y: 170, distance: 65.3
click at [155, 166] on div "**********" at bounding box center [253, 131] width 263 height 85
click at [375, 77] on icon "close" at bounding box center [376, 79] width 5 height 5
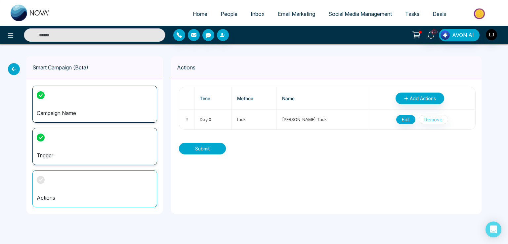
click at [204, 149] on button "Submit" at bounding box center [202, 149] width 47 height 12
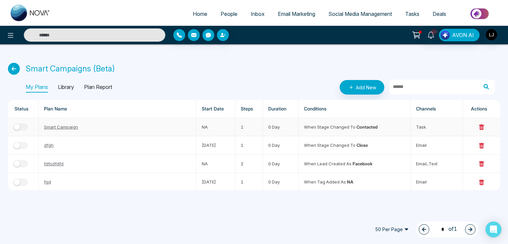
click at [20, 125] on button "button" at bounding box center [20, 126] width 15 height 7
click at [224, 10] on link "People" at bounding box center [229, 14] width 30 height 13
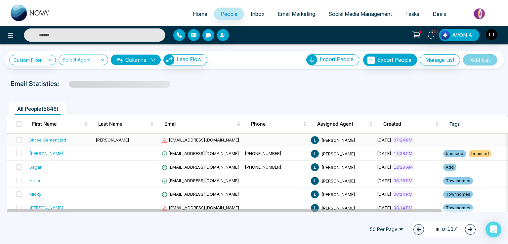
click at [186, 139] on span "[EMAIL_ADDRESS][DOMAIN_NAME]" at bounding box center [201, 139] width 78 height 5
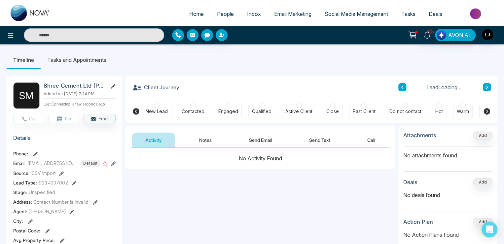
click at [190, 110] on div "Contacted" at bounding box center [193, 111] width 23 height 7
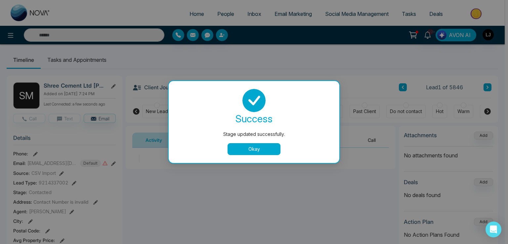
click at [246, 147] on button "Okay" at bounding box center [253, 149] width 53 height 12
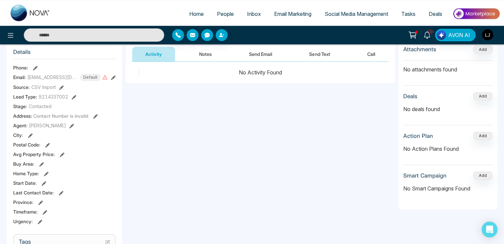
scroll to position [132, 0]
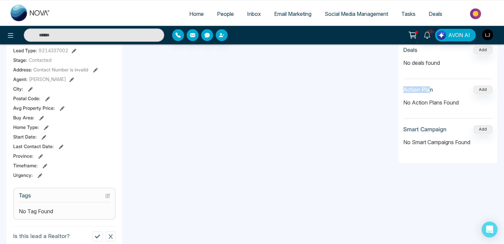
drag, startPoint x: 404, startPoint y: 89, endPoint x: 430, endPoint y: 89, distance: 25.8
click at [430, 89] on h3 "Action Plan" at bounding box center [419, 89] width 30 height 7
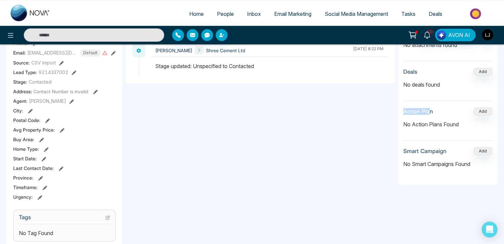
scroll to position [99, 0]
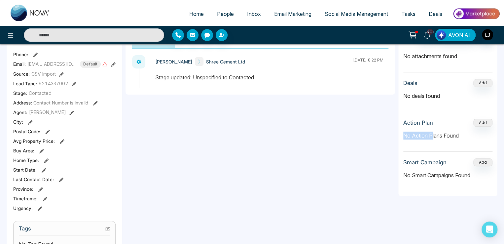
drag, startPoint x: 404, startPoint y: 138, endPoint x: 432, endPoint y: 136, distance: 27.8
click at [432, 136] on p "No Action Plans Found" at bounding box center [448, 136] width 89 height 8
drag, startPoint x: 404, startPoint y: 161, endPoint x: 432, endPoint y: 161, distance: 27.4
click at [432, 161] on h3 "Smart Campaign" at bounding box center [425, 162] width 43 height 7
drag, startPoint x: 407, startPoint y: 176, endPoint x: 442, endPoint y: 175, distance: 34.7
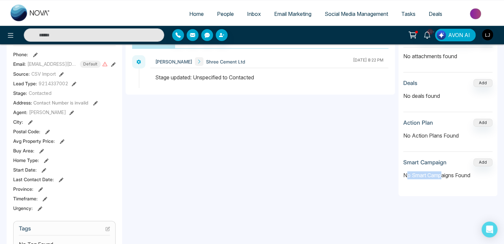
click at [442, 175] on p "No Smart Campaigns Found" at bounding box center [448, 175] width 89 height 8
click at [454, 172] on p "No Smart Campaigns Found" at bounding box center [448, 175] width 89 height 8
drag, startPoint x: 403, startPoint y: 175, endPoint x: 459, endPoint y: 173, distance: 55.9
click at [445, 175] on div "Attachments Add No attachments found Deals Add No deals found Action Plan Add N…" at bounding box center [448, 111] width 99 height 169
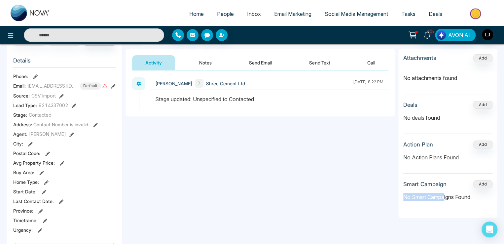
scroll to position [66, 0]
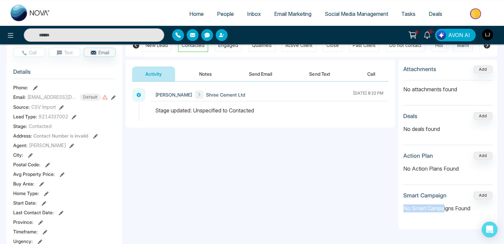
click at [207, 67] on button "Notes" at bounding box center [205, 73] width 39 height 15
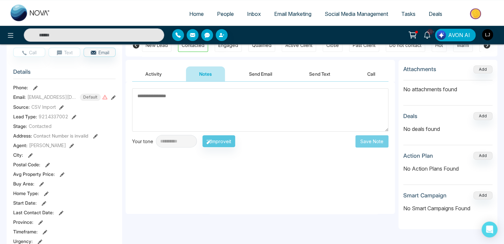
click at [144, 71] on button "Activity" at bounding box center [153, 73] width 43 height 15
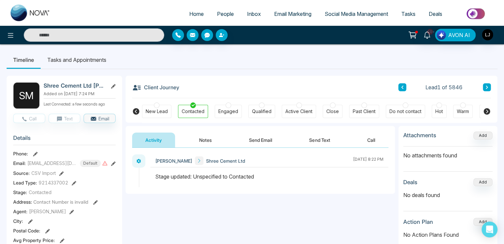
click at [208, 139] on button "Notes" at bounding box center [205, 140] width 39 height 15
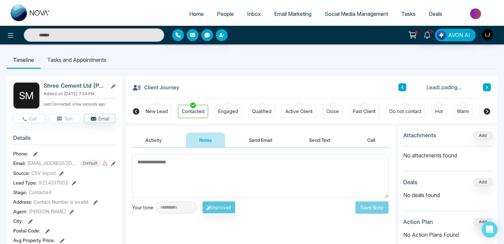
click at [153, 136] on button "Activity" at bounding box center [153, 140] width 43 height 15
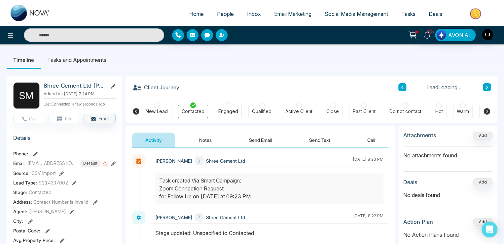
drag, startPoint x: 160, startPoint y: 178, endPoint x: 204, endPoint y: 180, distance: 44.3
click at [204, 180] on div "Task created Via Smart Campaign: Zoom Connection Request for Follow Up on Aug, …" at bounding box center [269, 188] width 220 height 24
click at [208, 182] on div "Task created Via Smart Campaign: Zoom Connection Request for Follow Up on Aug, …" at bounding box center [269, 188] width 220 height 24
drag, startPoint x: 158, startPoint y: 190, endPoint x: 198, endPoint y: 190, distance: 39.3
click at [198, 190] on div at bounding box center [269, 189] width 228 height 32
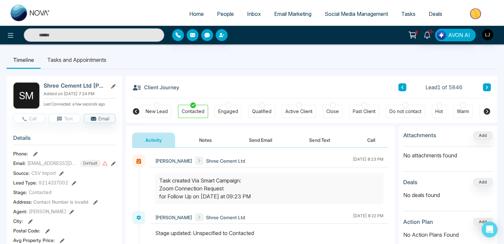
drag, startPoint x: 245, startPoint y: 196, endPoint x: 260, endPoint y: 194, distance: 16.1
click at [260, 194] on div "Task created Via Smart Campaign: Zoom Connection Request for Follow Up on Aug, …" at bounding box center [269, 188] width 220 height 24
drag, startPoint x: 372, startPoint y: 159, endPoint x: 383, endPoint y: 159, distance: 11.6
click at [383, 159] on div "Lokesh Joshi Shree Cement Ltd August 25 2025 | 8:23 PM" at bounding box center [269, 160] width 238 height 13
drag, startPoint x: 246, startPoint y: 197, endPoint x: 265, endPoint y: 196, distance: 18.9
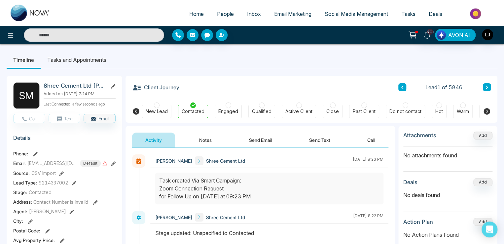
click at [265, 196] on div "Task created Via Smart Campaign: Zoom Connection Request for Follow Up on Aug, …" at bounding box center [269, 188] width 220 height 24
click at [74, 60] on li "Tasks and Appointments" at bounding box center [77, 60] width 72 height 18
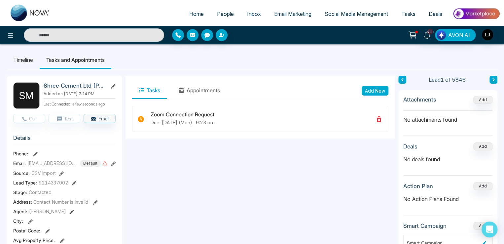
click at [408, 18] on link "Tasks" at bounding box center [408, 14] width 27 height 13
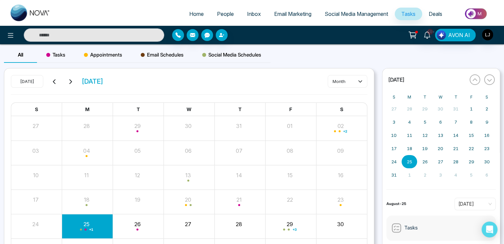
click at [61, 58] on span "Tasks" at bounding box center [55, 55] width 19 height 8
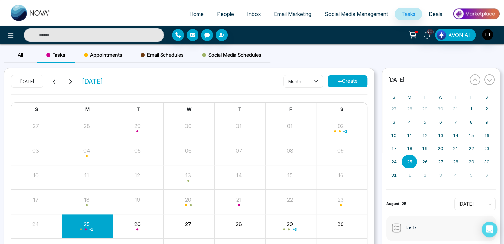
scroll to position [49, 0]
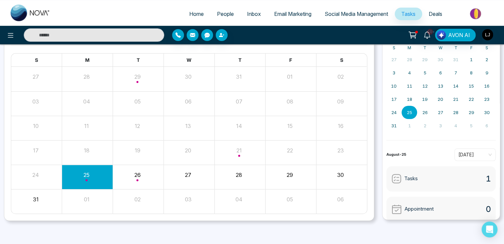
click at [189, 15] on span "Home" at bounding box center [196, 14] width 15 height 7
select select "*"
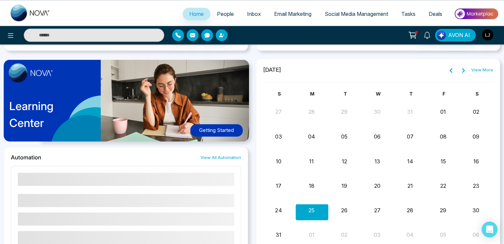
scroll to position [496, 0]
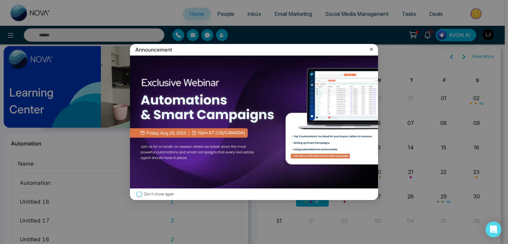
click at [371, 53] on icon at bounding box center [371, 49] width 7 height 7
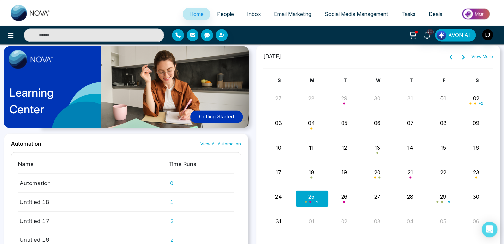
scroll to position [554, 0]
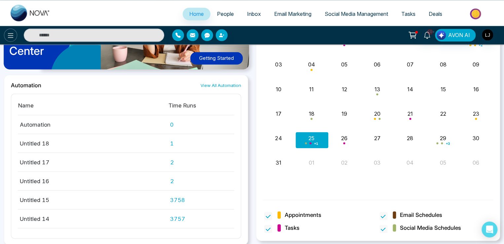
click at [7, 33] on icon at bounding box center [11, 35] width 8 height 8
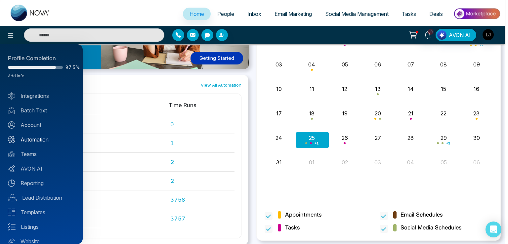
click at [36, 138] on link "Automation" at bounding box center [41, 139] width 67 height 8
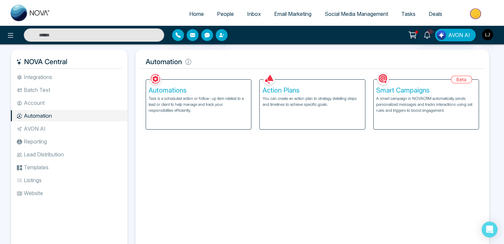
click at [414, 101] on p "A smart campaign in NOVACRM automatically sends personalized messages and track…" at bounding box center [426, 105] width 100 height 18
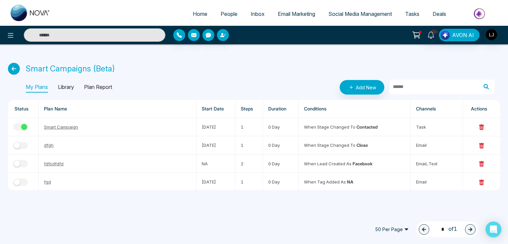
click at [98, 85] on p "Plan Report" at bounding box center [98, 87] width 28 height 11
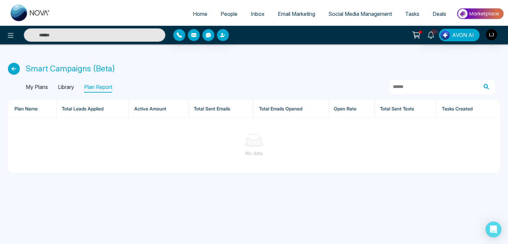
click at [37, 86] on p "My Plans" at bounding box center [37, 87] width 22 height 11
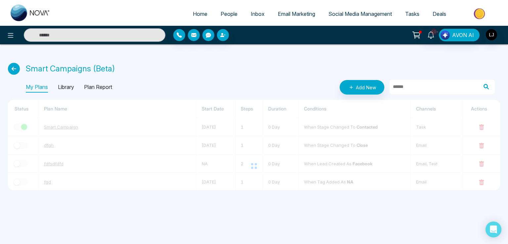
click at [99, 81] on div "My Plans Library Plan Report Add New" at bounding box center [260, 87] width 469 height 15
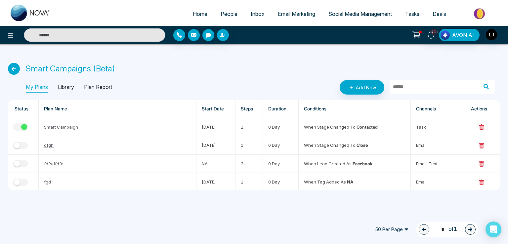
click at [95, 83] on p "Plan Report" at bounding box center [98, 87] width 28 height 11
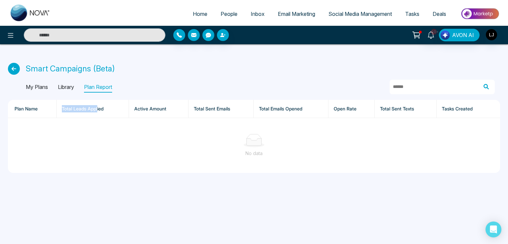
drag, startPoint x: 56, startPoint y: 109, endPoint x: 97, endPoint y: 110, distance: 41.0
click at [97, 110] on tr "Plan Name Total Leads Applied Active Amount Total Sent Emails Total Emails Open…" at bounding box center [254, 109] width 492 height 18
drag, startPoint x: 205, startPoint y: 109, endPoint x: 226, endPoint y: 109, distance: 21.8
click at [226, 109] on th "Total Sent Emails" at bounding box center [220, 109] width 65 height 18
drag, startPoint x: 277, startPoint y: 108, endPoint x: 317, endPoint y: 111, distance: 39.7
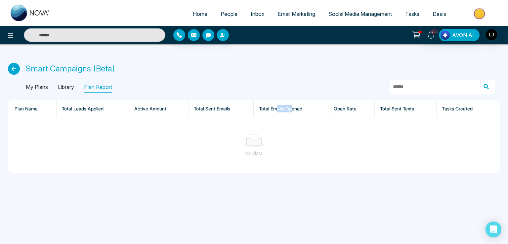
click at [297, 109] on th "Total Emails Opened" at bounding box center [290, 109] width 75 height 18
drag, startPoint x: 393, startPoint y: 110, endPoint x: 397, endPoint y: 110, distance: 4.0
click at [397, 110] on th "Total Sent Texts" at bounding box center [405, 109] width 62 height 18
drag, startPoint x: 404, startPoint y: 110, endPoint x: 429, endPoint y: 110, distance: 25.1
click at [429, 110] on th "Total Sent Texts" at bounding box center [405, 109] width 62 height 18
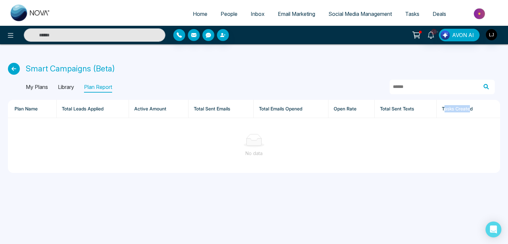
drag, startPoint x: 444, startPoint y: 110, endPoint x: 470, endPoint y: 110, distance: 25.4
click at [470, 110] on th "Tasks Created" at bounding box center [467, 109] width 63 height 18
click at [66, 88] on p "Library" at bounding box center [66, 87] width 16 height 11
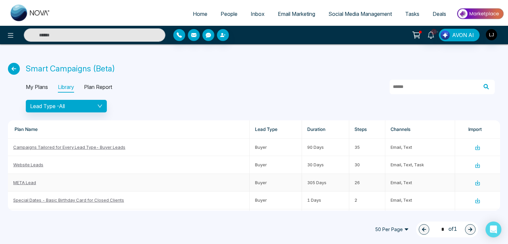
click at [474, 181] on icon at bounding box center [477, 183] width 6 height 6
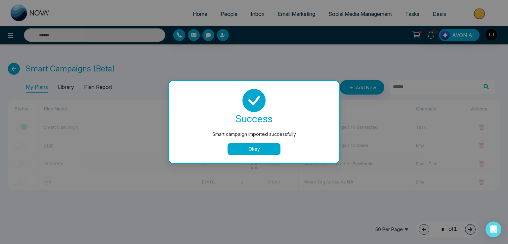
click at [265, 147] on button "Okay" at bounding box center [253, 149] width 53 height 12
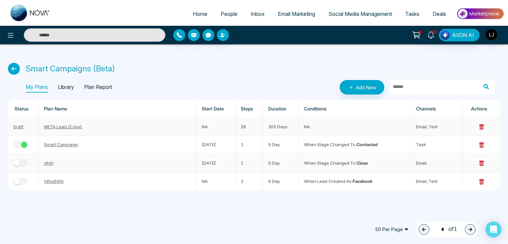
click at [17, 127] on link "Draft" at bounding box center [18, 126] width 10 height 5
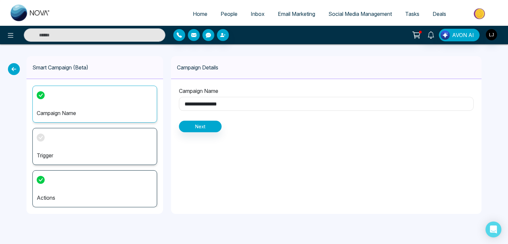
type input "**********"
click at [202, 126] on button "Next" at bounding box center [200, 127] width 43 height 12
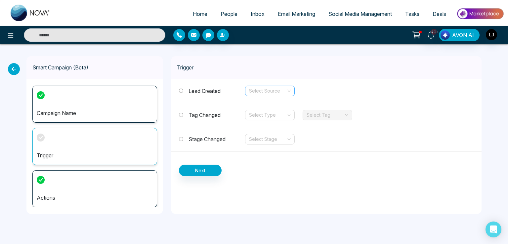
click at [264, 91] on input "search" at bounding box center [267, 91] width 37 height 10
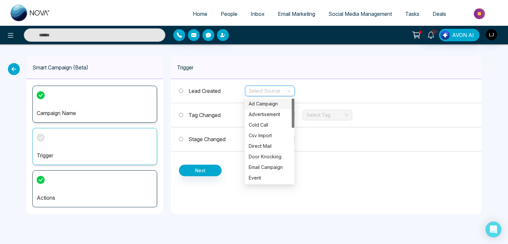
click at [260, 103] on div "Ad Campaign" at bounding box center [270, 103] width 42 height 7
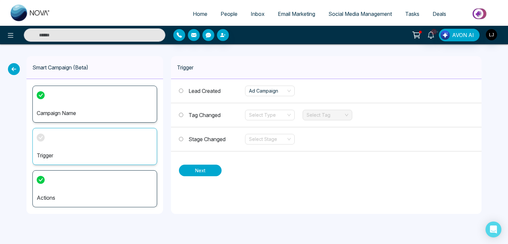
click at [200, 172] on button "Next" at bounding box center [200, 171] width 43 height 12
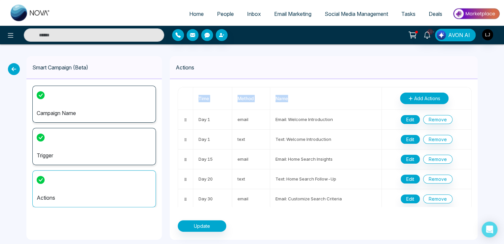
drag, startPoint x: 197, startPoint y: 98, endPoint x: 299, endPoint y: 103, distance: 102.6
click at [299, 103] on tr "Time Method Name Add Actions" at bounding box center [324, 98] width 293 height 22
drag, startPoint x: 173, startPoint y: 68, endPoint x: 191, endPoint y: 68, distance: 17.5
click at [191, 68] on div "Actions" at bounding box center [324, 67] width 308 height 23
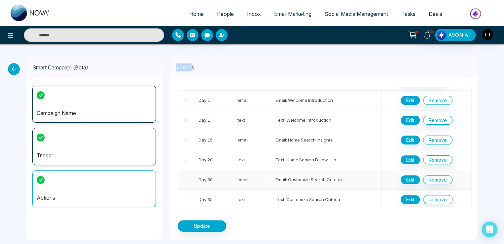
scroll to position [33, 0]
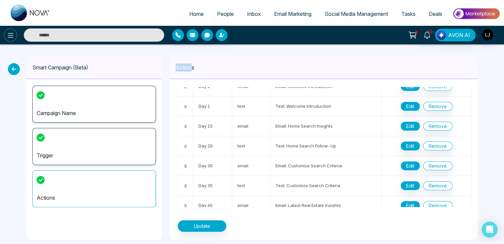
click at [12, 35] on icon at bounding box center [11, 35] width 8 height 8
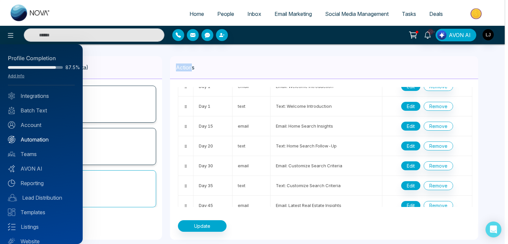
click at [36, 136] on link "Automation" at bounding box center [41, 139] width 67 height 8
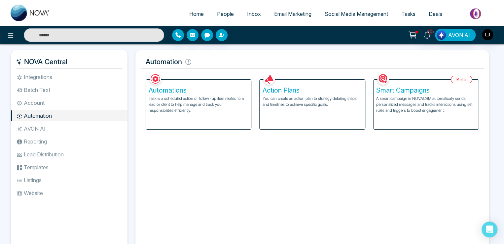
click at [220, 10] on link "People" at bounding box center [226, 14] width 30 height 13
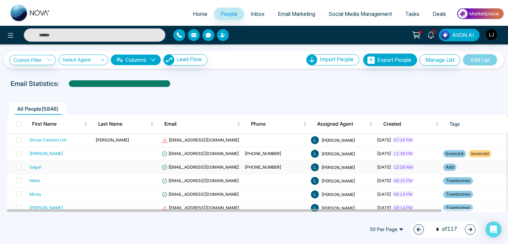
click at [185, 167] on span "[EMAIL_ADDRESS][DOMAIN_NAME]" at bounding box center [200, 166] width 77 height 5
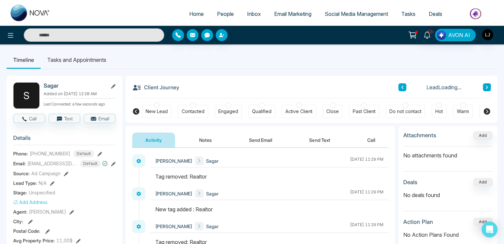
click at [191, 114] on div "Contacted" at bounding box center [193, 111] width 23 height 7
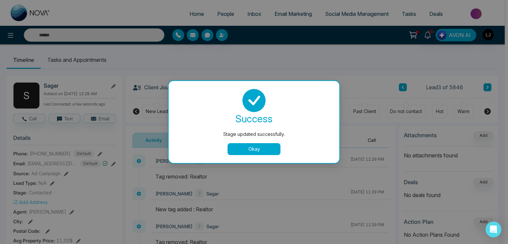
click at [247, 143] on button "Okay" at bounding box center [253, 149] width 53 height 12
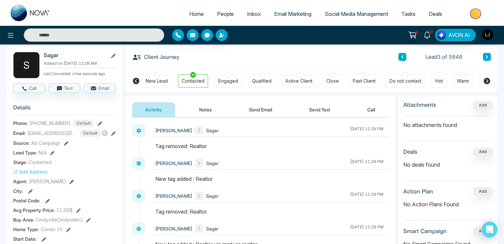
scroll to position [66, 0]
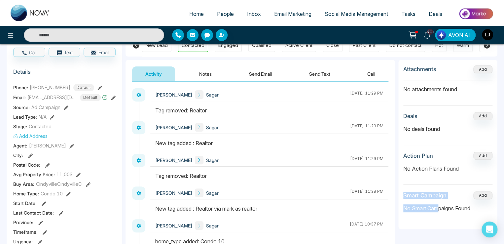
drag, startPoint x: 404, startPoint y: 196, endPoint x: 441, endPoint y: 199, distance: 36.5
click at [441, 199] on section "Smart Campaign Add No Smart Campaigns Found" at bounding box center [448, 204] width 89 height 26
click at [439, 207] on p "No Smart Campaigns Found" at bounding box center [448, 208] width 89 height 8
click at [423, 224] on div "Attachments Add No attachments found Deals Add No deals found Action Plan Add N…" at bounding box center [448, 144] width 99 height 169
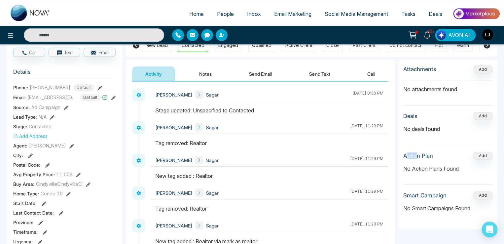
drag, startPoint x: 407, startPoint y: 154, endPoint x: 424, endPoint y: 153, distance: 16.9
click at [424, 153] on h3 "Action Plan" at bounding box center [419, 155] width 30 height 7
drag, startPoint x: 413, startPoint y: 195, endPoint x: 418, endPoint y: 194, distance: 4.4
click at [418, 194] on h3 "Smart Campaign" at bounding box center [425, 195] width 43 height 7
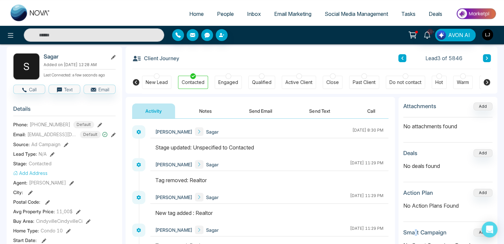
scroll to position [99, 0]
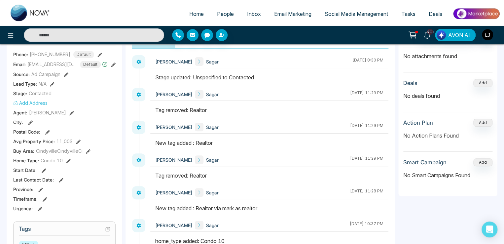
click at [425, 177] on p "No Smart Campaigns Found" at bounding box center [448, 175] width 89 height 8
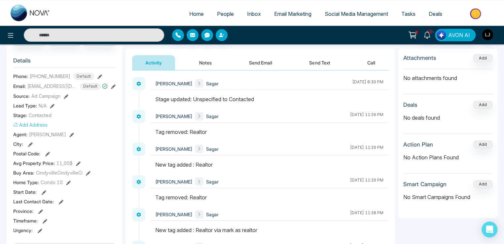
scroll to position [66, 0]
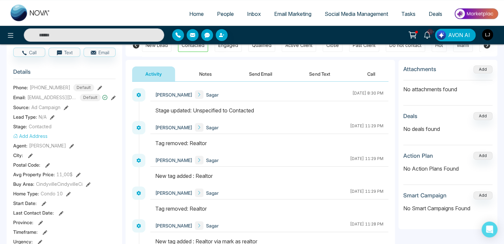
click at [210, 74] on button "Notes" at bounding box center [205, 73] width 39 height 15
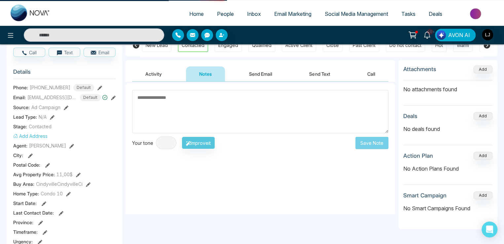
click at [160, 76] on button "Activity" at bounding box center [153, 73] width 43 height 15
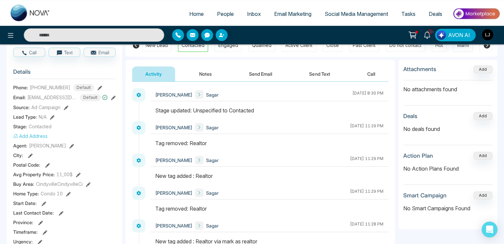
click at [202, 69] on button "Notes" at bounding box center [205, 73] width 39 height 15
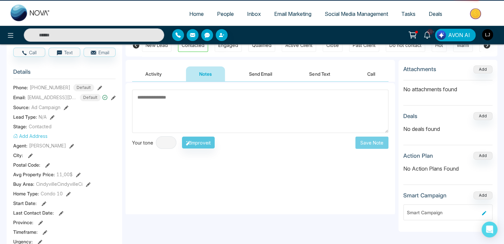
click at [162, 71] on button "Activity" at bounding box center [153, 73] width 43 height 15
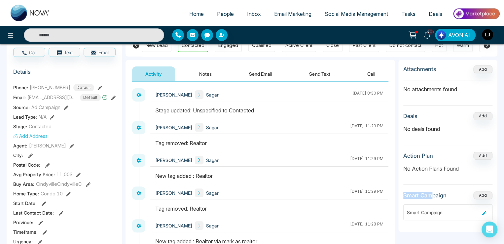
drag, startPoint x: 404, startPoint y: 193, endPoint x: 432, endPoint y: 193, distance: 27.4
click at [432, 193] on h3 "Smart Campaign" at bounding box center [425, 195] width 43 height 7
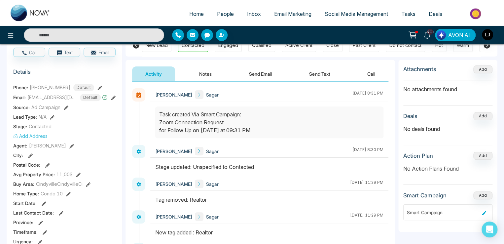
drag, startPoint x: 159, startPoint y: 113, endPoint x: 208, endPoint y: 114, distance: 49.6
click at [201, 114] on div at bounding box center [269, 122] width 228 height 32
drag, startPoint x: 246, startPoint y: 130, endPoint x: 263, endPoint y: 130, distance: 17.2
click at [263, 130] on div "Task created Via Smart Campaign: Zoom Connection Request for Follow Up on Aug, …" at bounding box center [269, 122] width 220 height 24
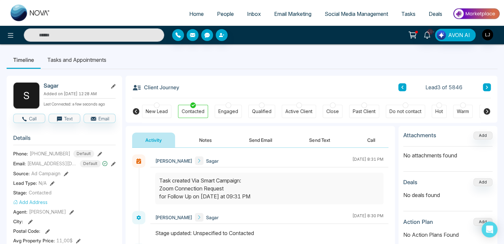
click at [63, 59] on li "Tasks and Appointments" at bounding box center [77, 60] width 72 height 18
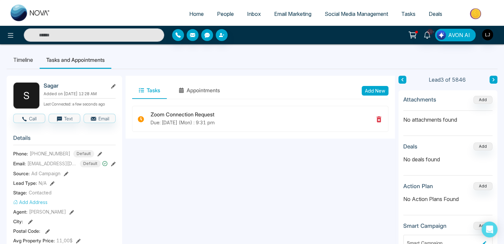
click at [409, 12] on span "Tasks" at bounding box center [409, 14] width 14 height 7
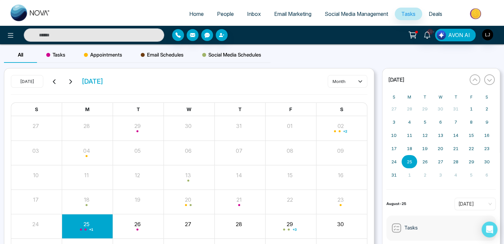
click at [61, 58] on span "Tasks" at bounding box center [55, 55] width 19 height 8
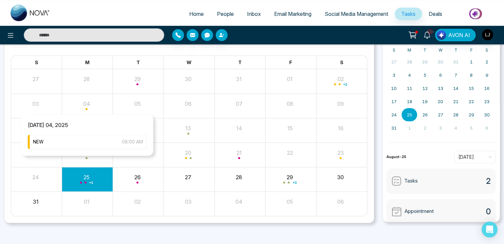
scroll to position [49, 0]
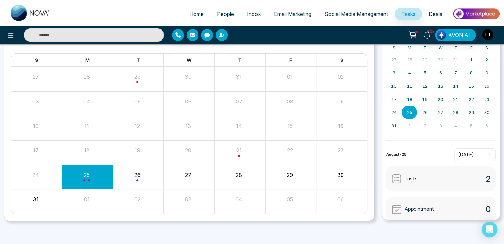
click at [191, 13] on span "Home" at bounding box center [196, 14] width 15 height 7
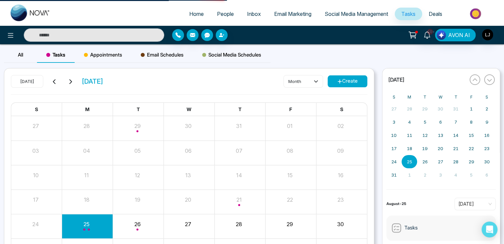
select select "*"
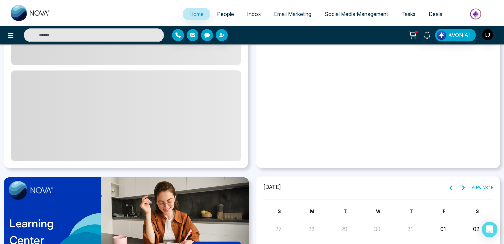
scroll to position [463, 0]
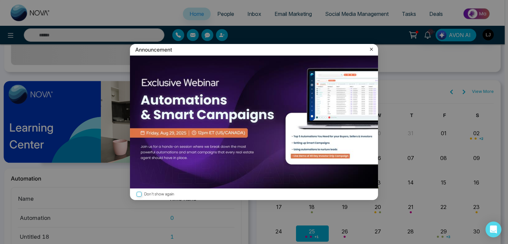
click at [370, 49] on icon at bounding box center [371, 49] width 7 height 7
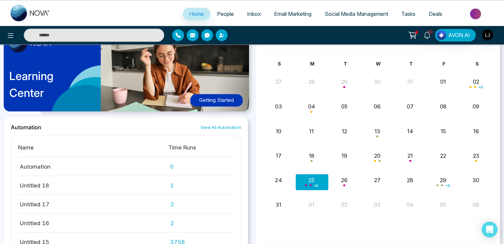
scroll to position [501, 0]
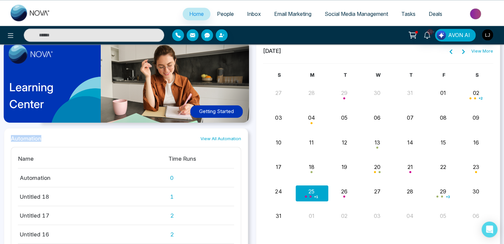
drag, startPoint x: 12, startPoint y: 137, endPoint x: 48, endPoint y: 131, distance: 36.3
click at [48, 131] on div "Automation View All Automation Name Time Runs Automation 0 Untitled 18 1 Untitl…" at bounding box center [126, 213] width 244 height 170
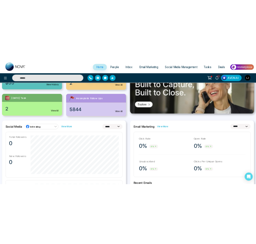
scroll to position [0, 0]
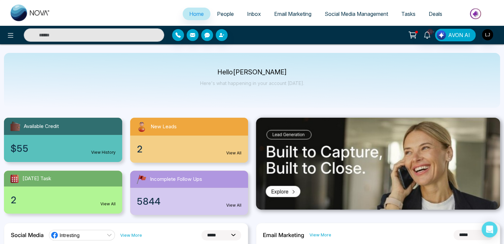
click at [300, 11] on span "Email Marketing" at bounding box center [292, 14] width 37 height 7
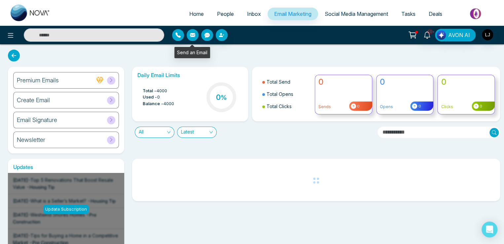
click at [190, 32] on icon "button" at bounding box center [192, 34] width 5 height 5
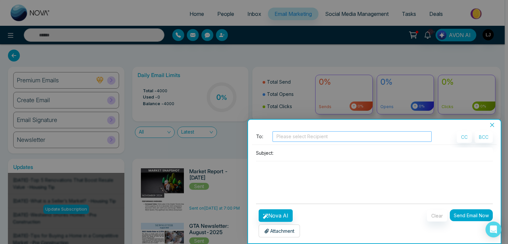
click at [289, 136] on div at bounding box center [352, 137] width 156 height 8
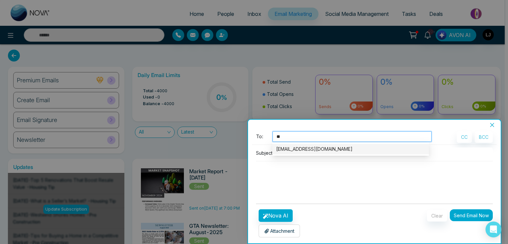
type input "*"
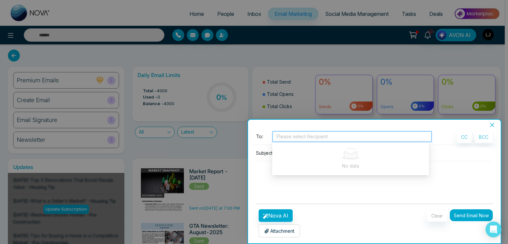
click at [223, 29] on div at bounding box center [254, 122] width 508 height 244
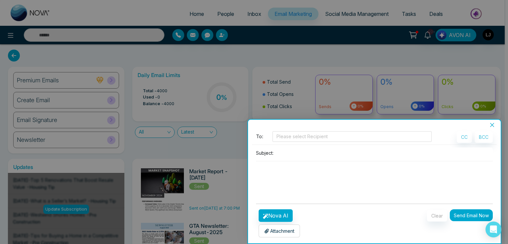
click at [223, 35] on div at bounding box center [254, 122] width 508 height 244
click at [289, 136] on div at bounding box center [352, 137] width 156 height 8
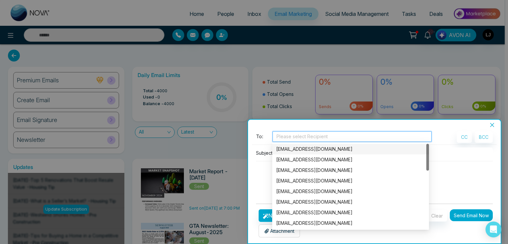
click at [292, 148] on div "[EMAIL_ADDRESS][DOMAIN_NAME]" at bounding box center [350, 148] width 149 height 7
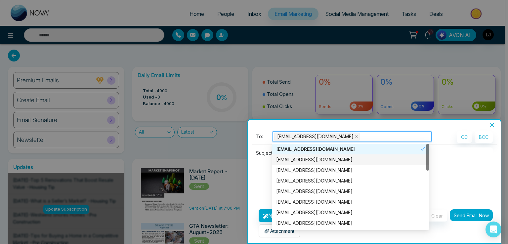
click at [254, 173] on div "Subject:" at bounding box center [374, 172] width 245 height 51
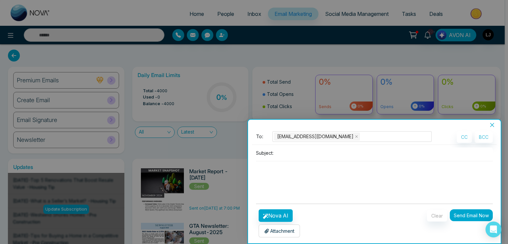
click at [297, 156] on input at bounding box center [384, 152] width 216 height 11
type input "**********"
click at [281, 185] on textarea at bounding box center [374, 177] width 237 height 32
paste textarea "**********"
type textarea "**********"
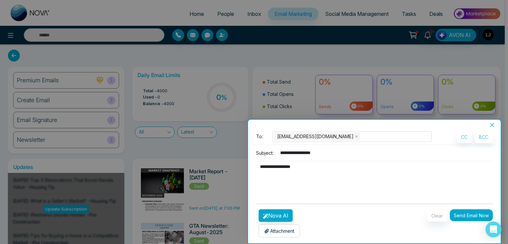
type textarea "**********"
click at [281, 212] on button "Nova AI" at bounding box center [275, 215] width 34 height 13
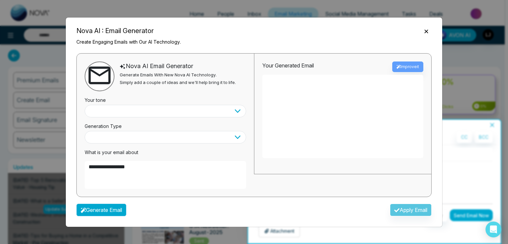
click at [114, 210] on button "Generate Email" at bounding box center [101, 210] width 50 height 13
click at [82, 219] on div "Generate Email Apply Email" at bounding box center [254, 211] width 366 height 19
click at [92, 212] on button "Generate Email" at bounding box center [101, 210] width 50 height 13
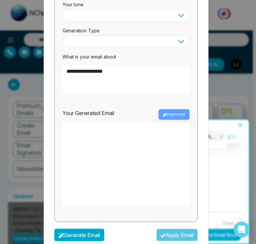
scroll to position [107, 0]
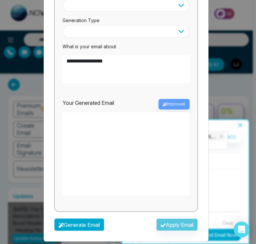
click at [93, 218] on button "Generate Email" at bounding box center [79, 224] width 50 height 13
click at [78, 220] on button "Generate Email" at bounding box center [79, 224] width 50 height 13
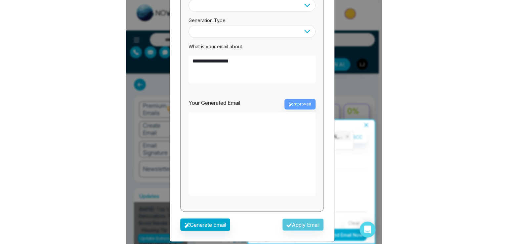
scroll to position [41, 0]
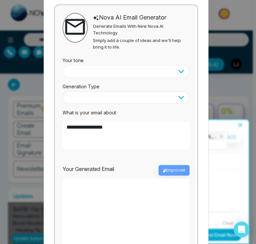
click at [141, 65] on select at bounding box center [125, 71] width 127 height 13
click at [147, 65] on select at bounding box center [125, 71] width 127 height 13
click at [178, 65] on select at bounding box center [125, 71] width 127 height 13
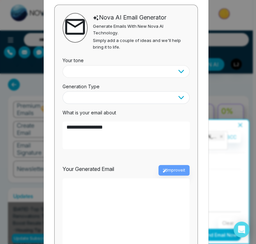
click at [178, 65] on select at bounding box center [125, 71] width 127 height 13
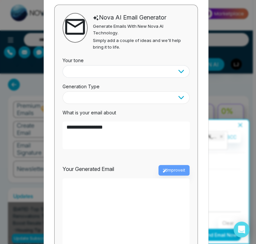
click at [180, 91] on select at bounding box center [125, 97] width 127 height 13
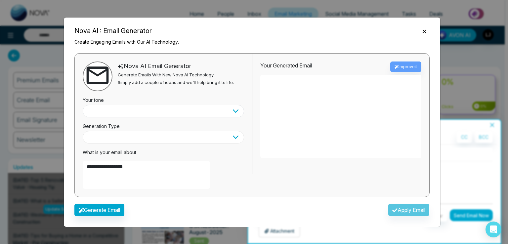
scroll to position [0, 0]
click at [182, 109] on select at bounding box center [163, 111] width 161 height 13
click at [179, 135] on select at bounding box center [163, 137] width 161 height 13
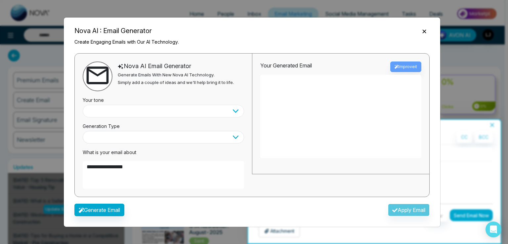
click at [173, 111] on select at bounding box center [163, 111] width 161 height 13
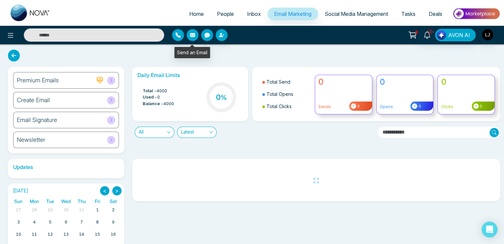
click at [192, 38] on button "button" at bounding box center [193, 35] width 12 height 12
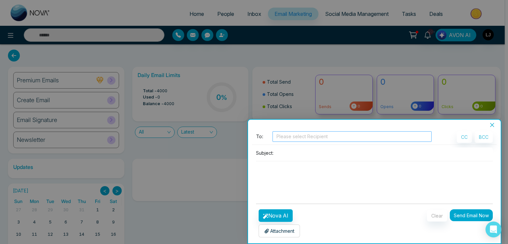
click at [295, 135] on div at bounding box center [352, 137] width 156 height 8
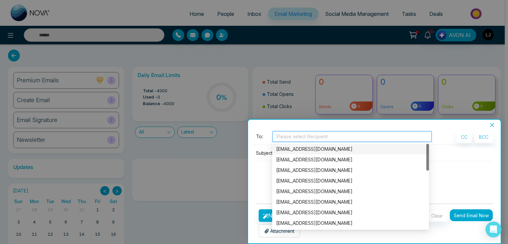
click at [296, 147] on div "[EMAIL_ADDRESS][DOMAIN_NAME]" at bounding box center [350, 148] width 149 height 7
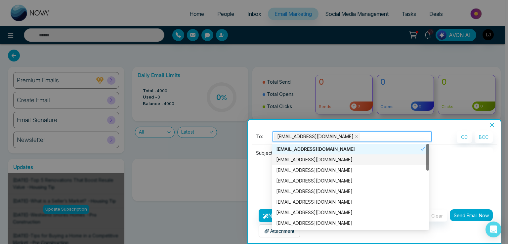
click at [270, 168] on textarea at bounding box center [374, 177] width 237 height 32
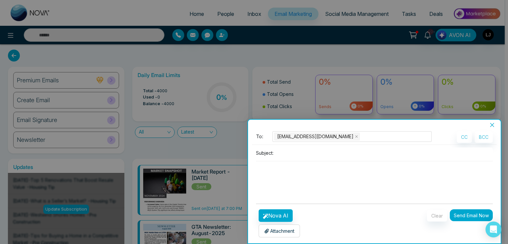
click at [290, 151] on input at bounding box center [384, 152] width 216 height 11
type input "**********"
click at [286, 214] on button "Nova AI" at bounding box center [275, 215] width 34 height 13
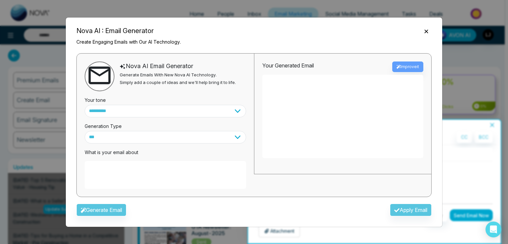
click at [102, 171] on textarea at bounding box center [165, 175] width 161 height 28
paste textarea "**********"
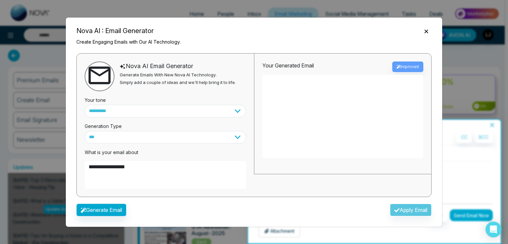
type textarea "**********"
click at [102, 207] on button "Generate Email" at bounding box center [101, 210] width 50 height 13
type textarea "**********"
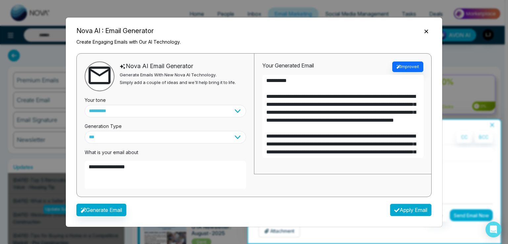
click at [402, 212] on button "Apply Email" at bounding box center [411, 210] width 42 height 13
type textarea "**********"
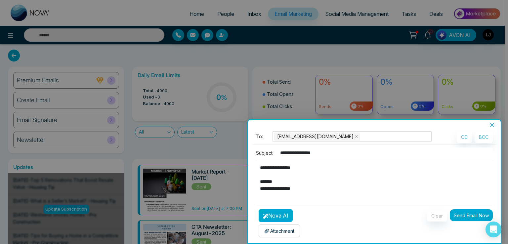
scroll to position [90, 0]
click at [457, 216] on button "Send Email Now" at bounding box center [470, 215] width 43 height 12
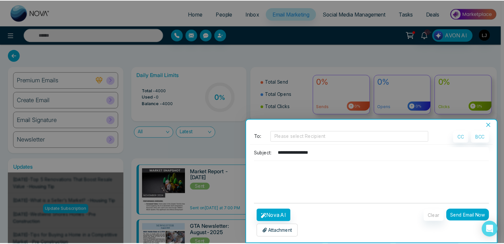
scroll to position [0, 0]
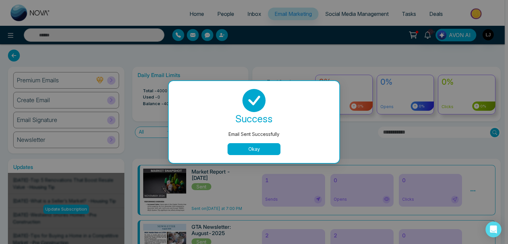
click at [250, 146] on button "Okay" at bounding box center [253, 149] width 53 height 12
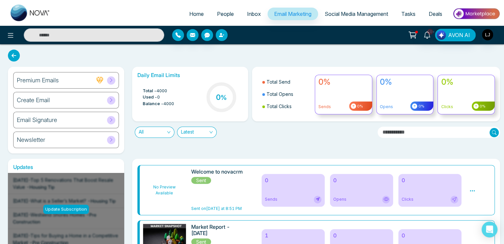
click at [216, 35] on button "button" at bounding box center [222, 35] width 12 height 12
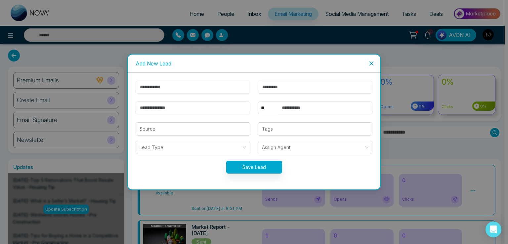
click at [162, 88] on input "text" at bounding box center [192, 87] width 114 height 13
type input "******"
drag, startPoint x: 160, startPoint y: 109, endPoint x: 162, endPoint y: 112, distance: 3.4
click at [160, 109] on input "email" at bounding box center [192, 107] width 114 height 13
type input "**********"
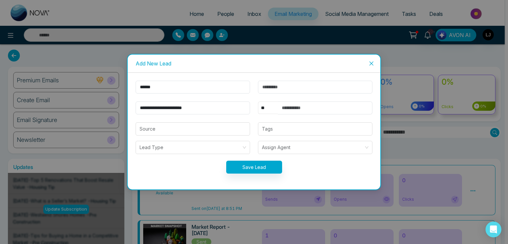
click at [265, 111] on select "** **** *** *** *** **** ***" at bounding box center [268, 107] width 20 height 13
select select "***"
click at [258, 101] on select "** **** *** *** *** **** ***" at bounding box center [268, 107] width 20 height 13
click at [300, 108] on input "text" at bounding box center [325, 107] width 95 height 13
type input "**********"
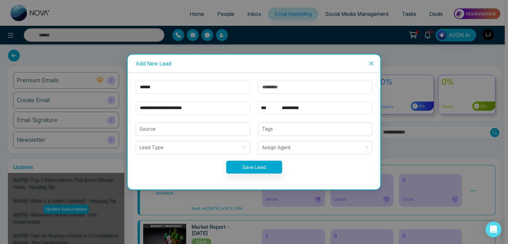
drag, startPoint x: 173, startPoint y: 110, endPoint x: 87, endPoint y: 111, distance: 85.3
click at [87, 111] on div "**********" at bounding box center [254, 122] width 508 height 244
type input "**********"
click at [263, 165] on button "Save Lead" at bounding box center [254, 167] width 56 height 13
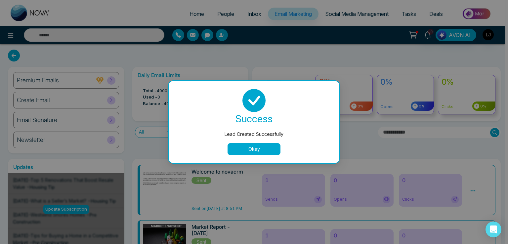
drag, startPoint x: 253, startPoint y: 148, endPoint x: 224, endPoint y: 146, distance: 29.9
click at [249, 149] on button "Okay" at bounding box center [253, 149] width 53 height 12
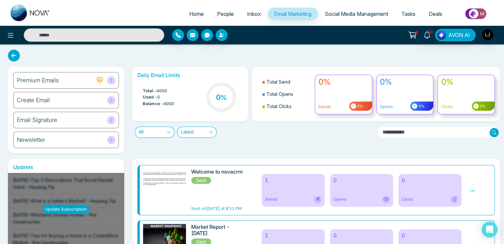
click at [192, 36] on icon "button" at bounding box center [192, 35] width 5 height 4
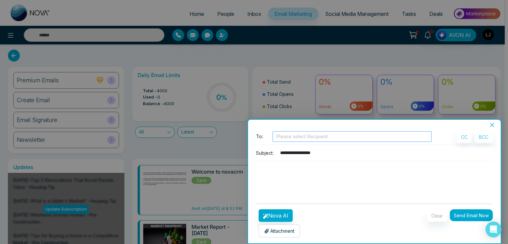
click at [285, 134] on div at bounding box center [352, 137] width 156 height 8
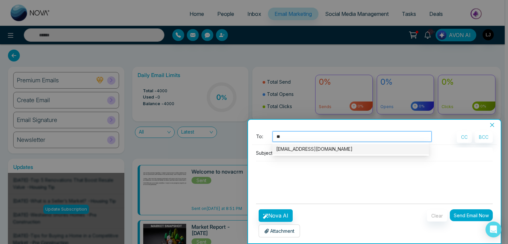
type input "*"
click at [308, 155] on body "Home People Inbox Email Marketing Social Media Management Tasks Deals 10+ AVON …" at bounding box center [252, 122] width 504 height 244
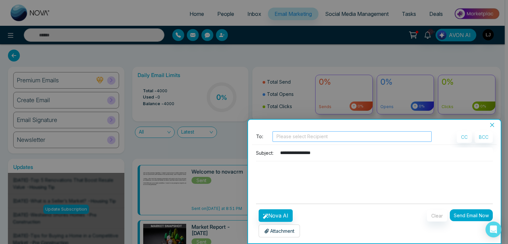
click at [284, 137] on div at bounding box center [352, 137] width 156 height 8
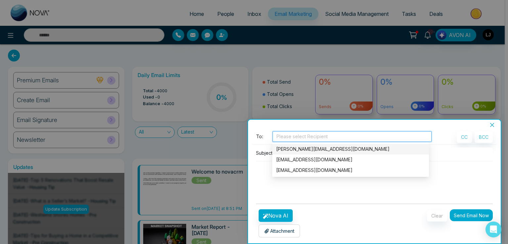
click at [293, 148] on div "lokesh@mmnovatech.com" at bounding box center [350, 148] width 149 height 7
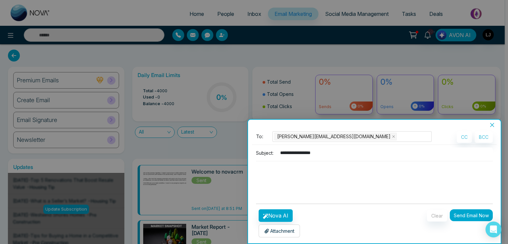
click at [266, 172] on textarea at bounding box center [372, 177] width 233 height 32
click at [292, 151] on input "**********" at bounding box center [384, 152] width 216 height 11
click at [287, 152] on input "**********" at bounding box center [384, 152] width 216 height 11
type input "**********"
drag, startPoint x: 268, startPoint y: 175, endPoint x: 270, endPoint y: 170, distance: 6.0
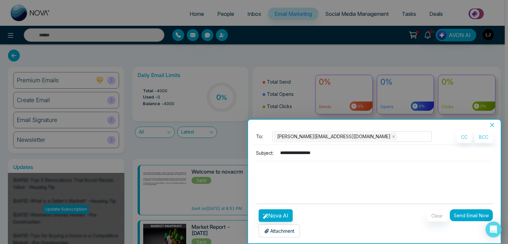
click at [270, 173] on textarea at bounding box center [372, 177] width 233 height 32
paste textarea "**********"
type textarea "**********"
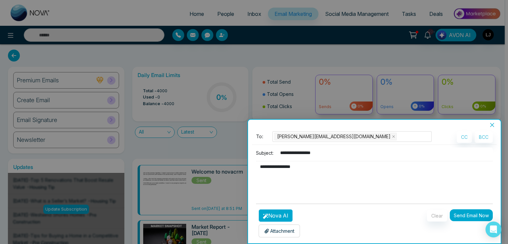
click at [284, 211] on button "Nova AI" at bounding box center [275, 215] width 34 height 13
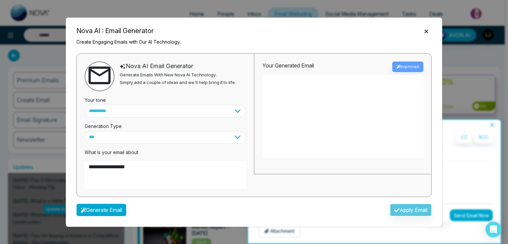
click at [120, 213] on button "Generate Email" at bounding box center [101, 210] width 50 height 13
type textarea "**********"
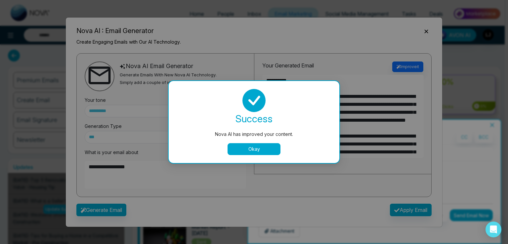
click at [400, 207] on div "Nova AI has improved your content. success Nova AI has improved your content. O…" at bounding box center [254, 122] width 508 height 244
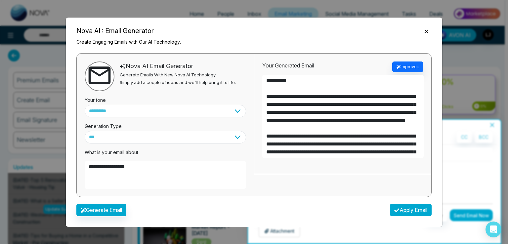
click at [400, 207] on button "Apply Email" at bounding box center [411, 210] width 42 height 13
type textarea "**********"
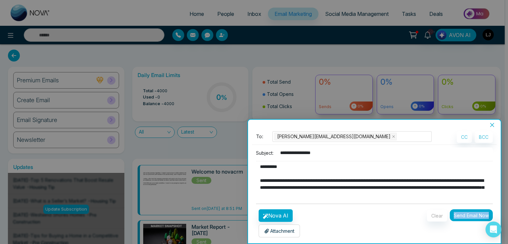
click at [401, 207] on form "**********" at bounding box center [374, 184] width 237 height 106
click at [458, 217] on button "Send Email Now" at bounding box center [470, 215] width 43 height 12
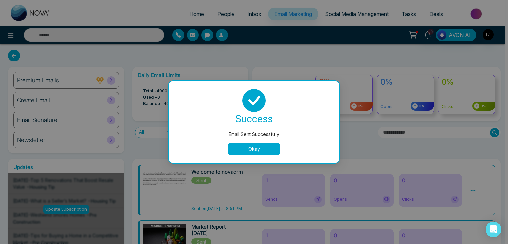
click at [251, 144] on button "Okay" at bounding box center [253, 149] width 53 height 12
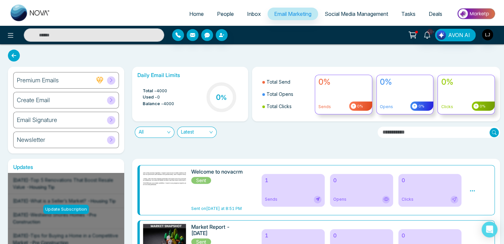
scroll to position [33, 0]
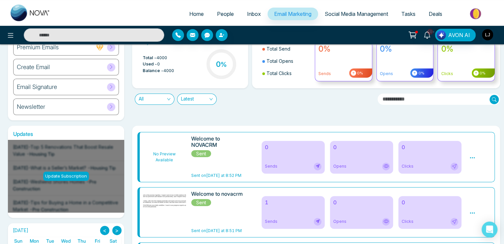
click at [247, 15] on span "Inbox" at bounding box center [254, 14] width 14 height 7
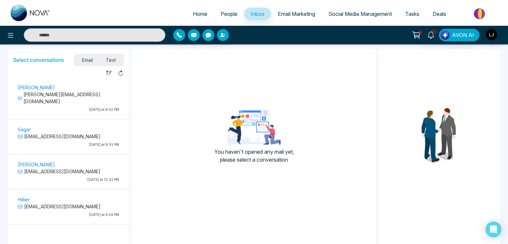
click at [279, 12] on span "Email Marketing" at bounding box center [296, 14] width 37 height 7
